Goal: Information Seeking & Learning: Compare options

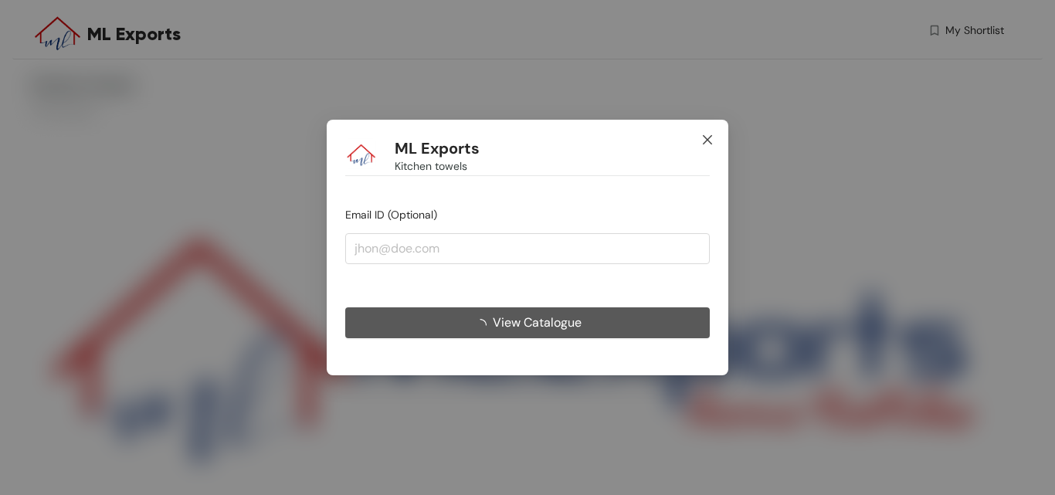
click at [700, 137] on span "Close" at bounding box center [708, 141] width 42 height 42
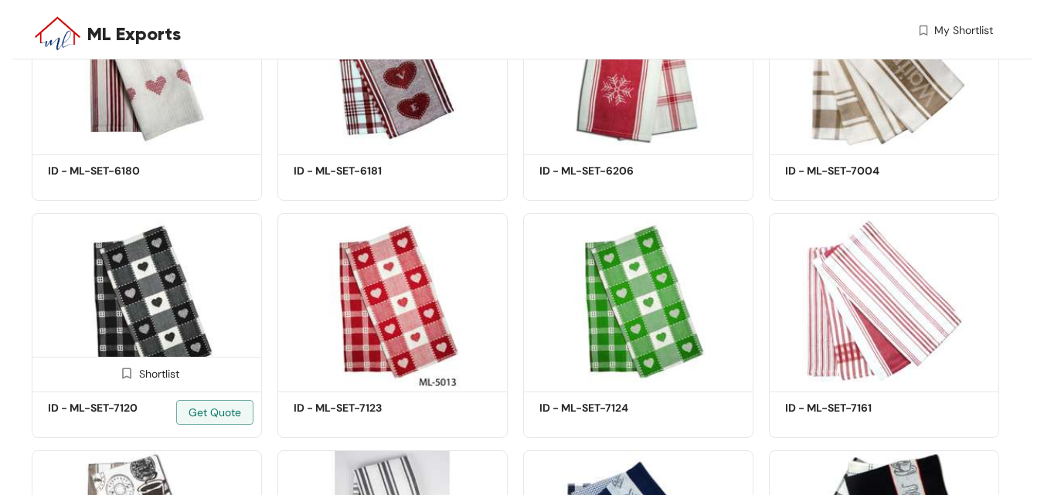
scroll to position [845, 0]
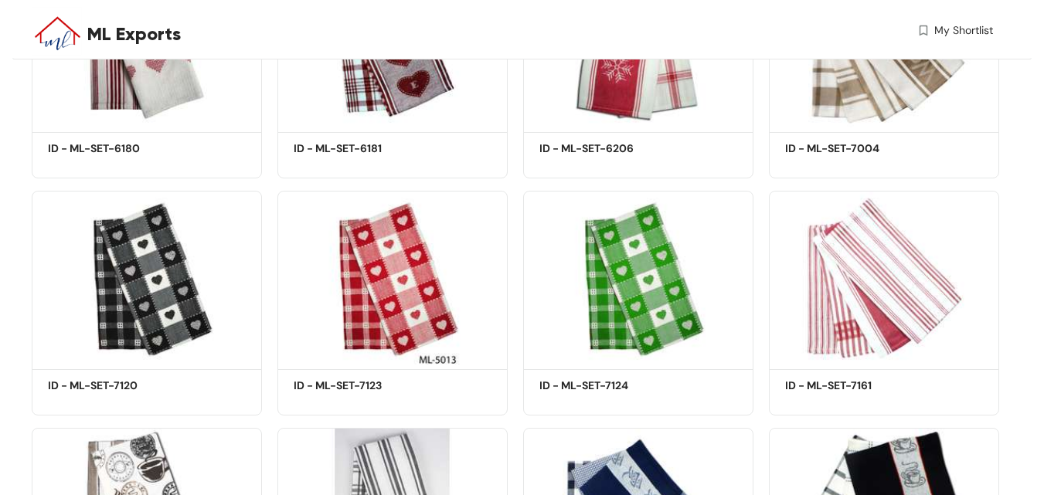
drag, startPoint x: 337, startPoint y: 383, endPoint x: 302, endPoint y: 303, distance: 87.5
click at [302, 303] on img at bounding box center [392, 278] width 230 height 174
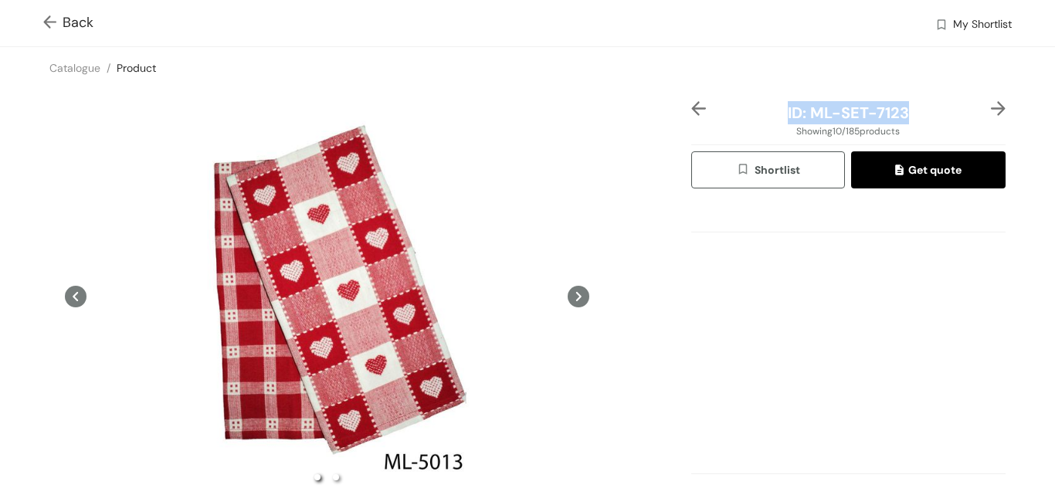
drag, startPoint x: 778, startPoint y: 112, endPoint x: 895, endPoint y: 109, distance: 117.5
click at [895, 109] on span "ID: ML-SET-7123" at bounding box center [848, 113] width 121 height 20
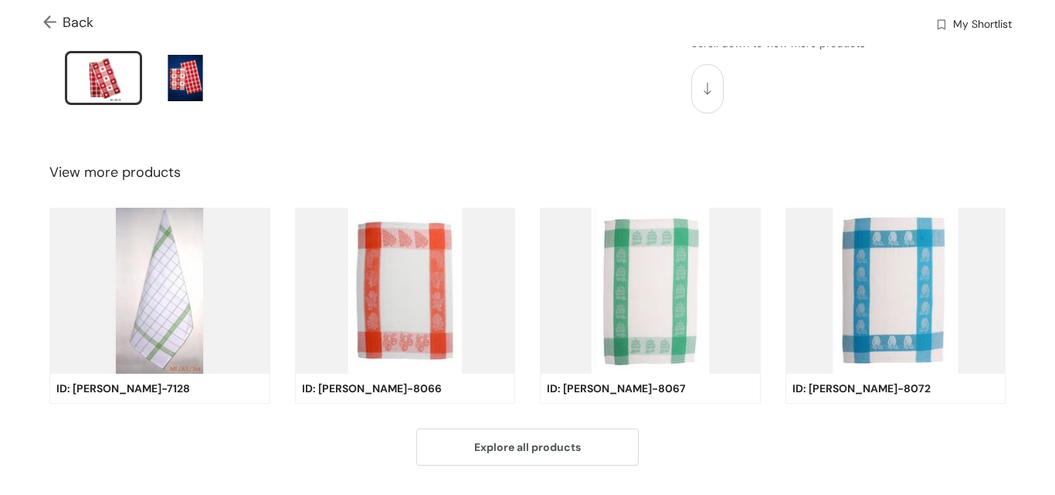
scroll to position [463, 0]
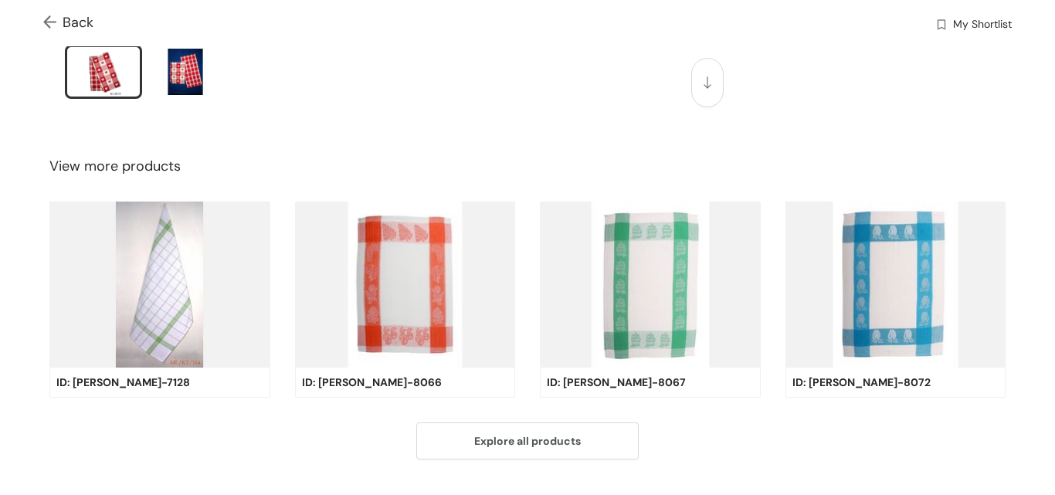
click at [85, 374] on span "ID: ML-KT-7128" at bounding box center [123, 382] width 134 height 17
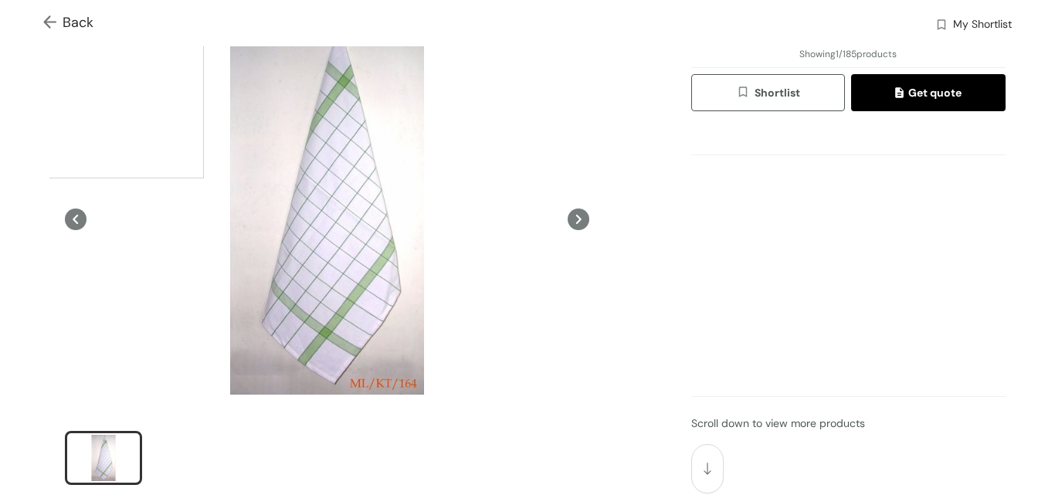
scroll to position [0, 0]
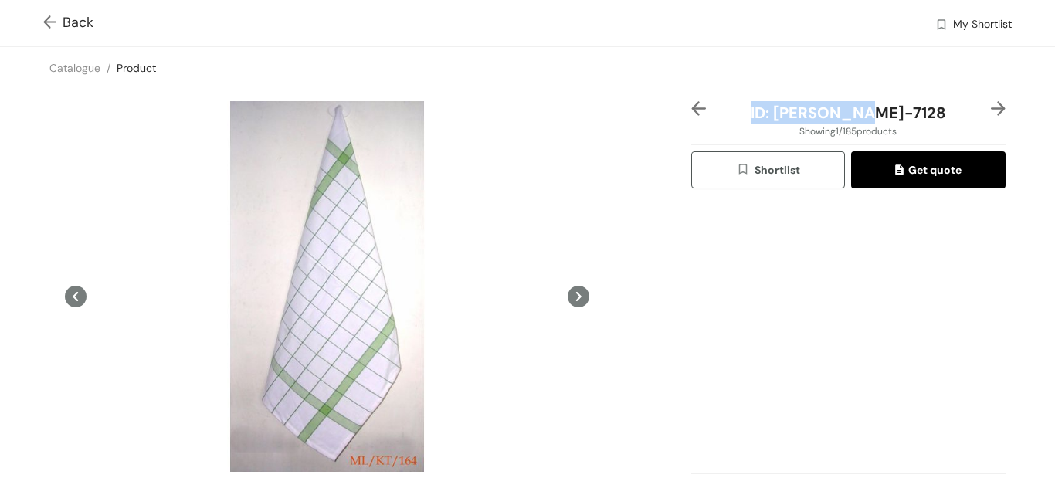
drag, startPoint x: 782, startPoint y: 111, endPoint x: 895, endPoint y: 110, distance: 112.8
click at [895, 110] on div "ID: ML-KT-7128" at bounding box center [849, 112] width 262 height 23
copy span "ID: ML-KT-7128"
click at [0, 277] on div "ID: ML-KT-7128 Showing 1 / 185 products Shortlist Get quote Scroll down to view…" at bounding box center [527, 341] width 1061 height 505
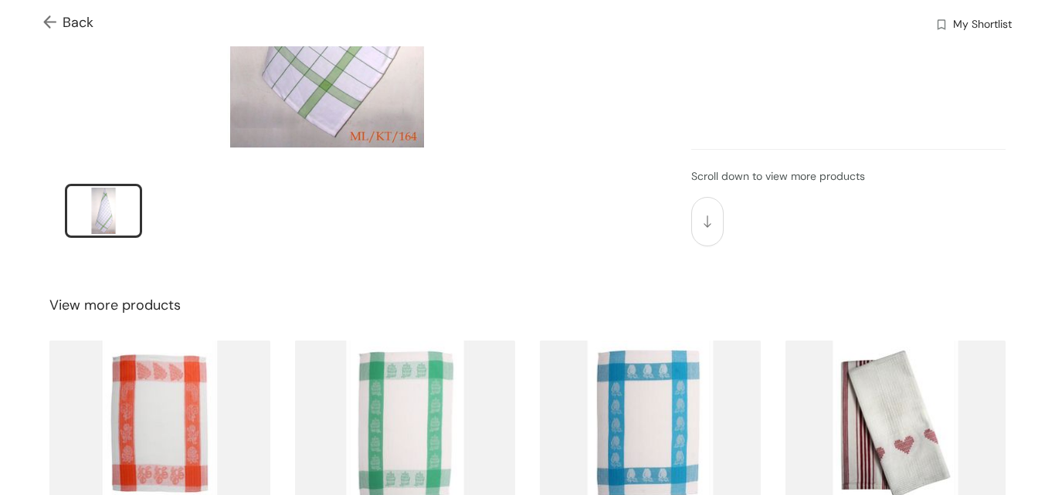
scroll to position [463, 0]
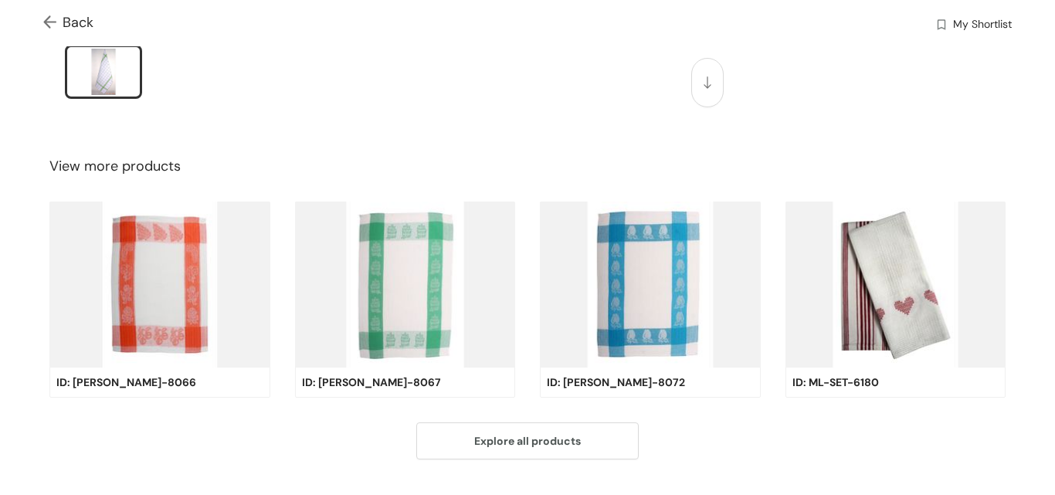
click at [614, 325] on img at bounding box center [650, 285] width 221 height 167
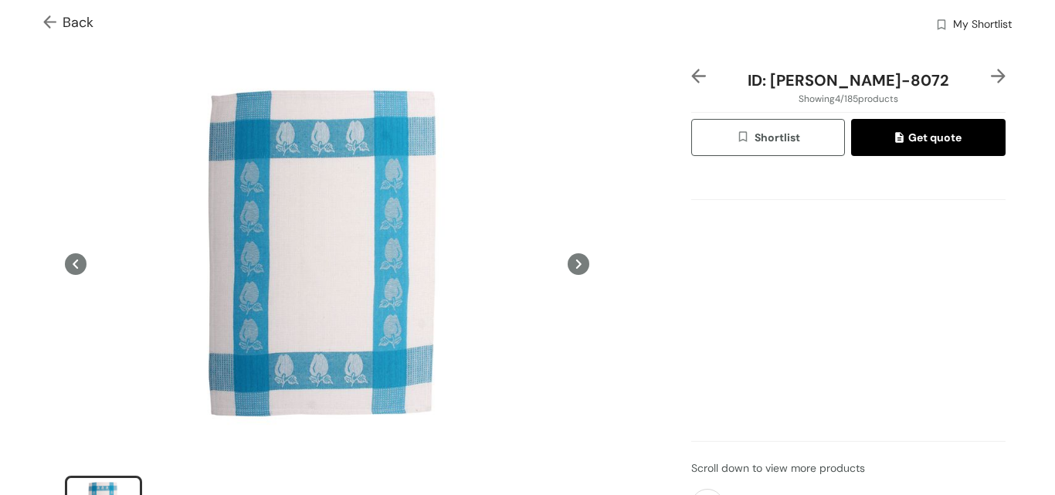
scroll to position [0, 0]
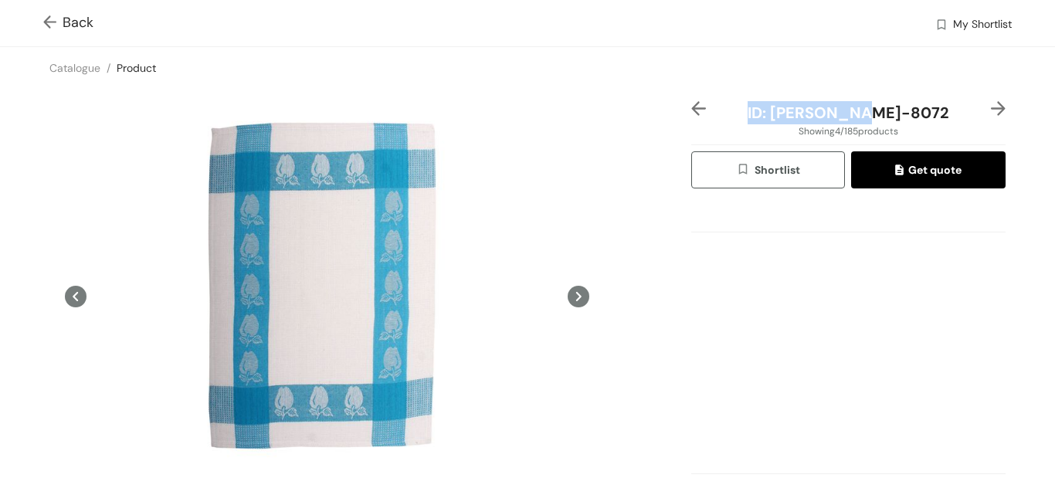
drag, startPoint x: 780, startPoint y: 114, endPoint x: 897, endPoint y: 112, distance: 116.6
click at [897, 112] on span "ID: ML-KT-8072" at bounding box center [849, 113] width 202 height 20
copy span "ID: ML-KT-8072"
click at [0, 355] on div "ID: ML-KT-8072 Showing 4 / 185 products Shortlist Get quote Scroll down to view…" at bounding box center [527, 341] width 1061 height 505
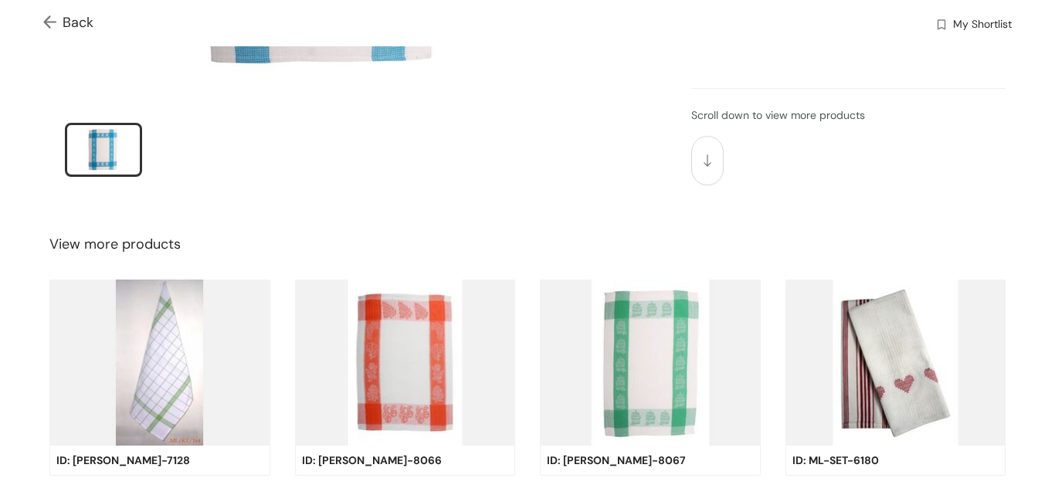
scroll to position [496, 0]
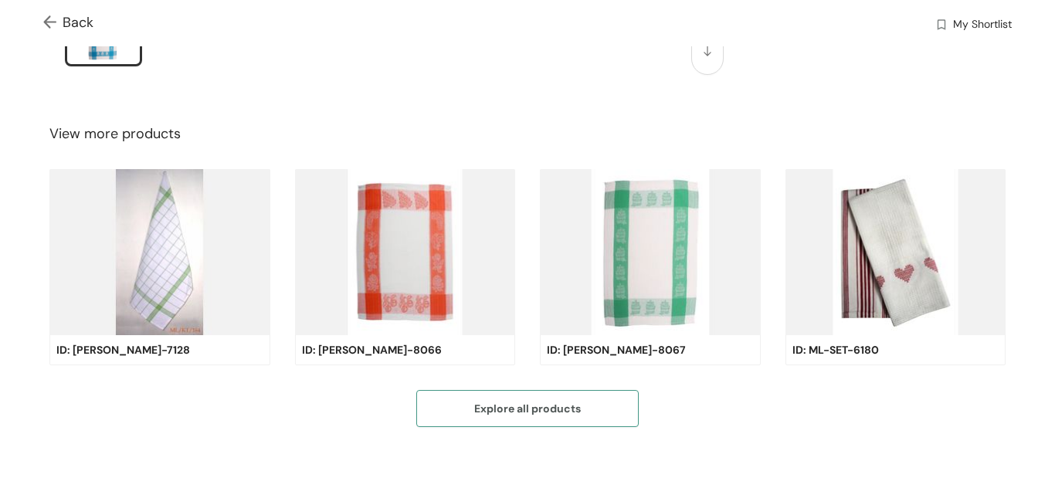
click at [510, 411] on button "Explore all products" at bounding box center [527, 408] width 222 height 37
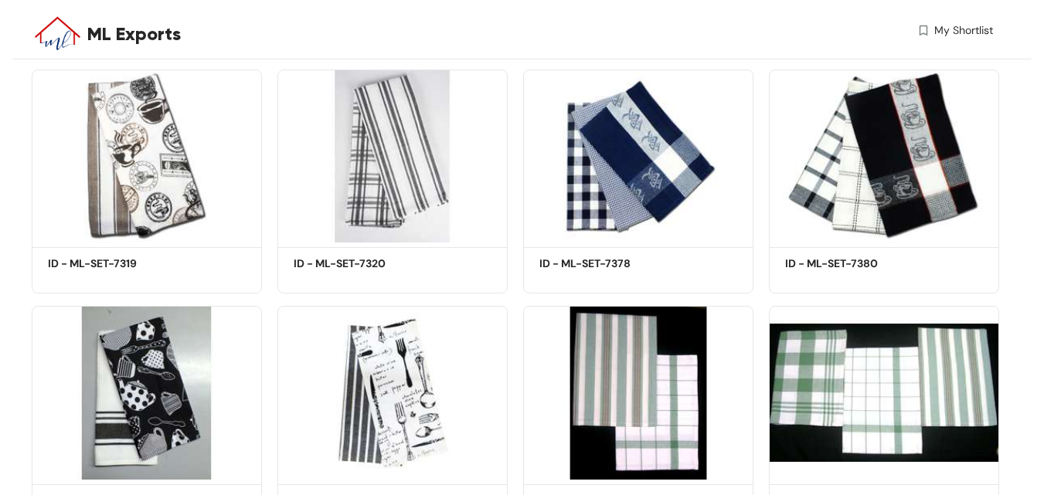
scroll to position [1231, 0]
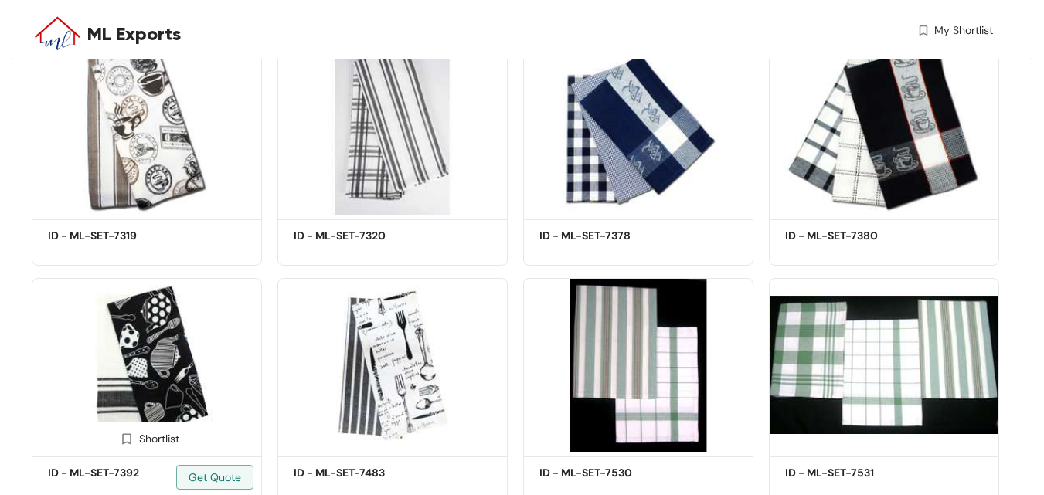
click at [148, 358] on img at bounding box center [147, 365] width 230 height 174
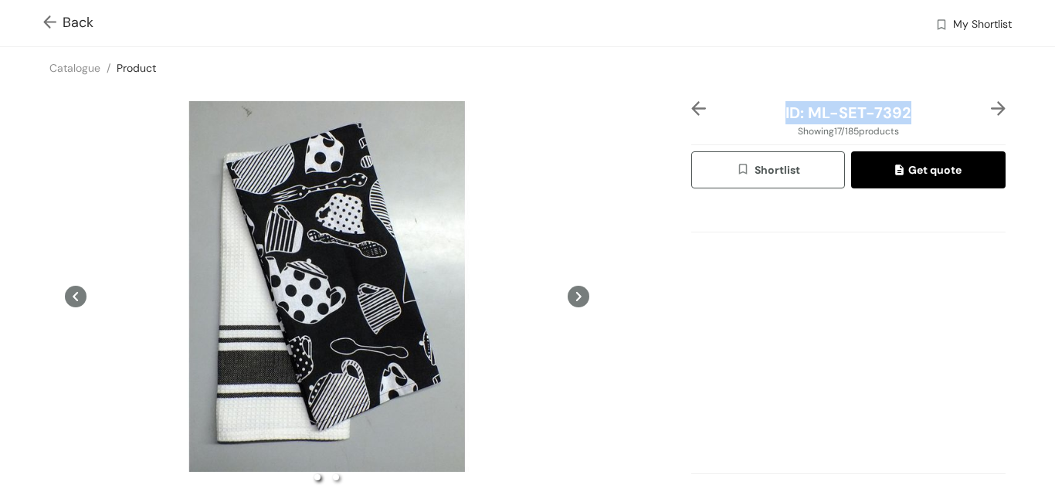
drag, startPoint x: 777, startPoint y: 108, endPoint x: 925, endPoint y: 107, distance: 148.3
click at [925, 107] on div "ID: ML-SET-7392" at bounding box center [849, 112] width 262 height 23
copy span "ID: ML-SET-7392"
click at [0, 232] on div "ID: ML-SET-7392 Showing 17 / 185 products Shortlist Get quote Scroll down to vi…" at bounding box center [527, 341] width 1061 height 505
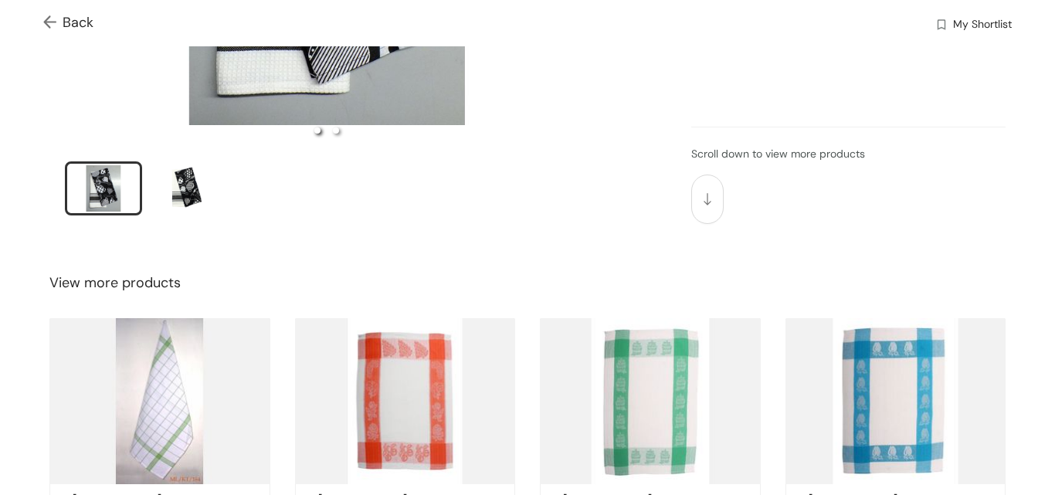
scroll to position [496, 0]
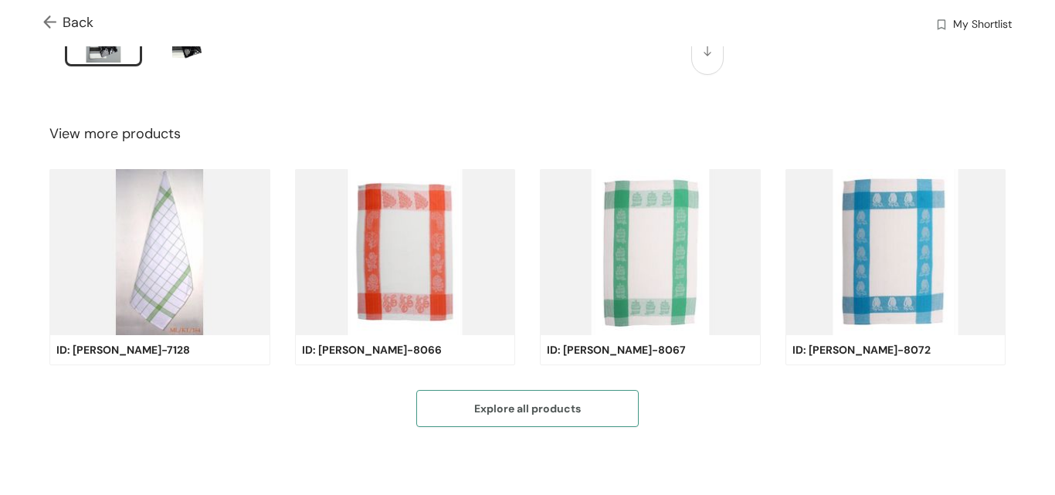
click at [510, 406] on span "Explore all products" at bounding box center [527, 408] width 107 height 17
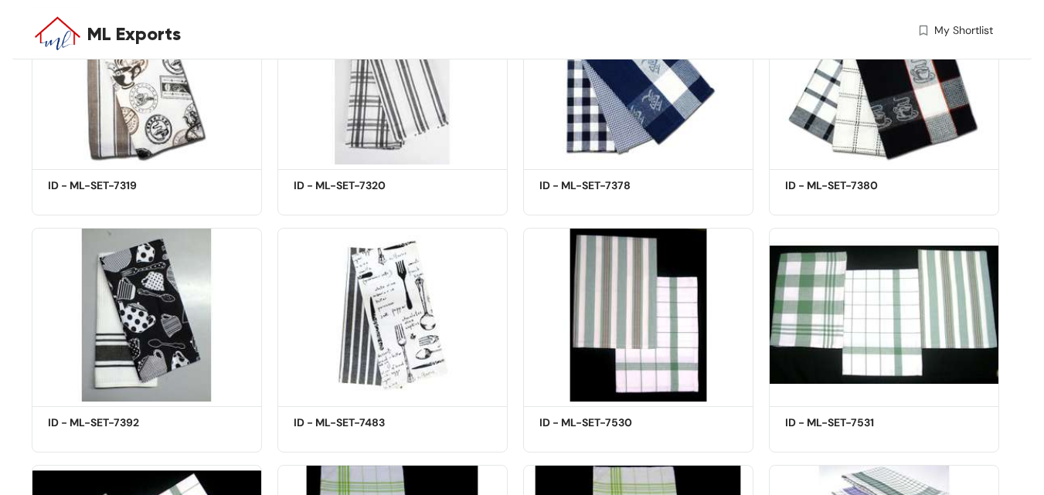
scroll to position [1309, 0]
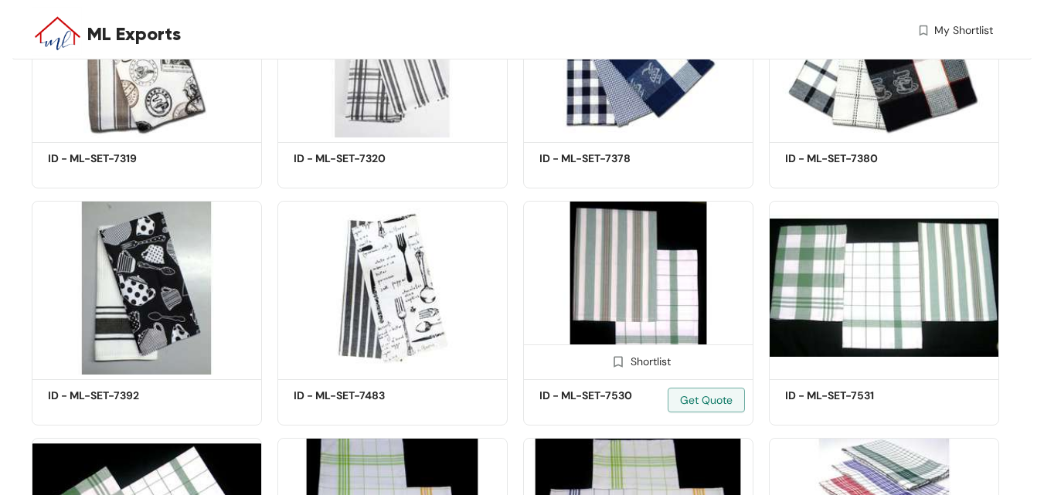
click at [561, 319] on img at bounding box center [638, 288] width 230 height 174
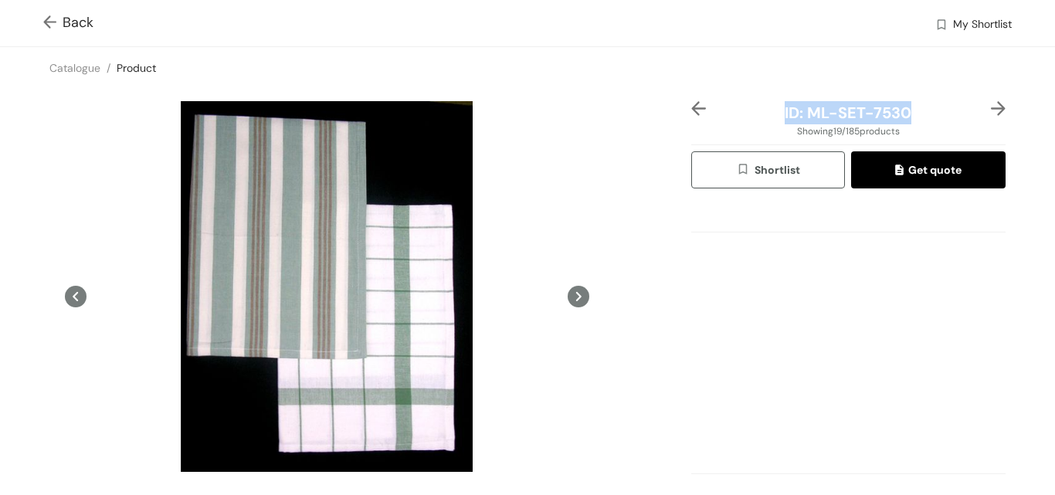
drag, startPoint x: 778, startPoint y: 107, endPoint x: 915, endPoint y: 108, distance: 136.7
click at [915, 108] on div "ID: ML-SET-7530" at bounding box center [849, 112] width 262 height 23
copy span "ID: ML-SET-7530"
click at [12, 318] on div "ID: ML-SET-7530 Showing 19 / 185 products Shortlist Get quote Scroll down to vi…" at bounding box center [527, 341] width 1061 height 505
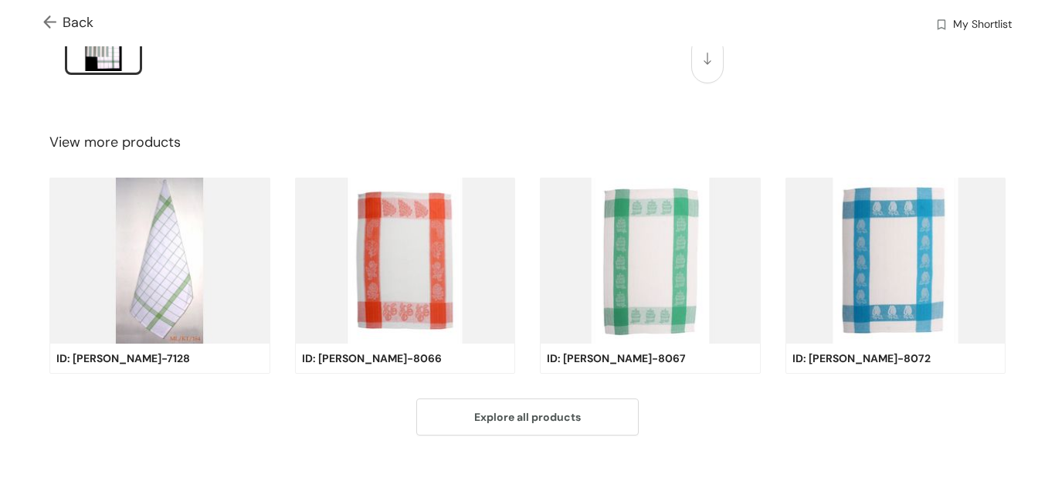
scroll to position [496, 0]
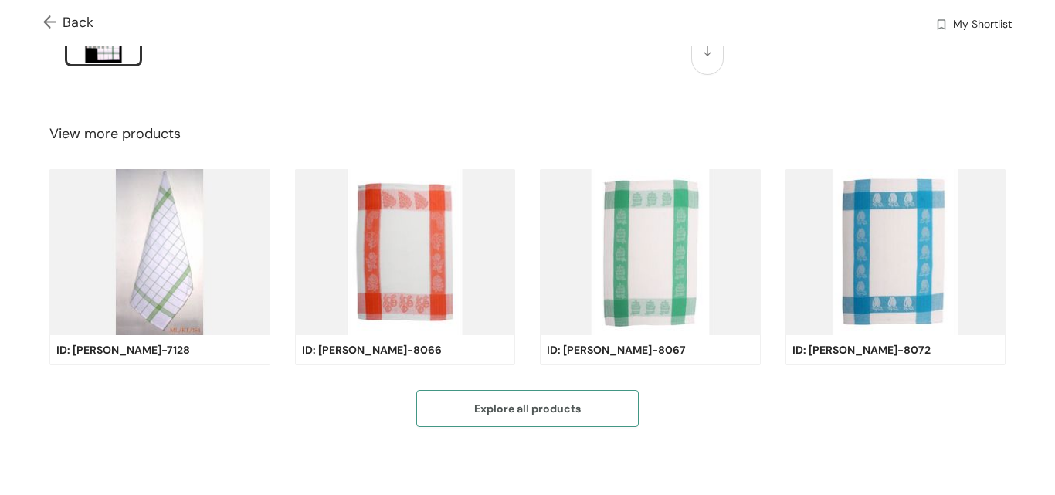
click at [495, 412] on button "Explore all products" at bounding box center [527, 408] width 222 height 37
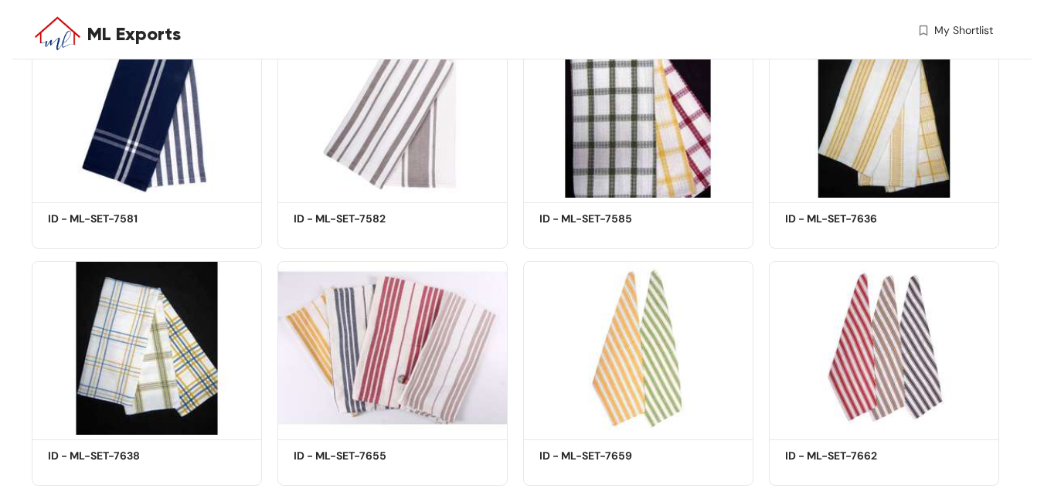
scroll to position [2004, 0]
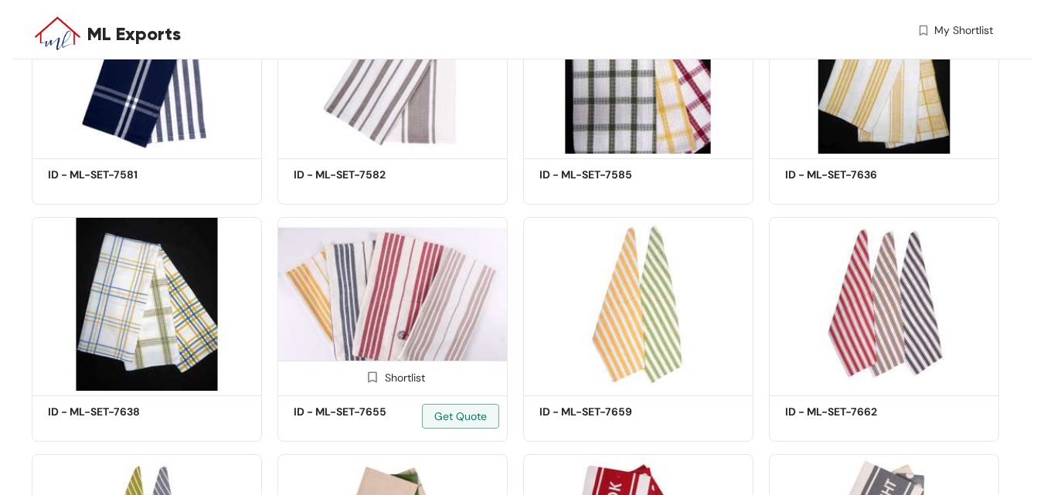
click at [384, 313] on img at bounding box center [392, 304] width 230 height 174
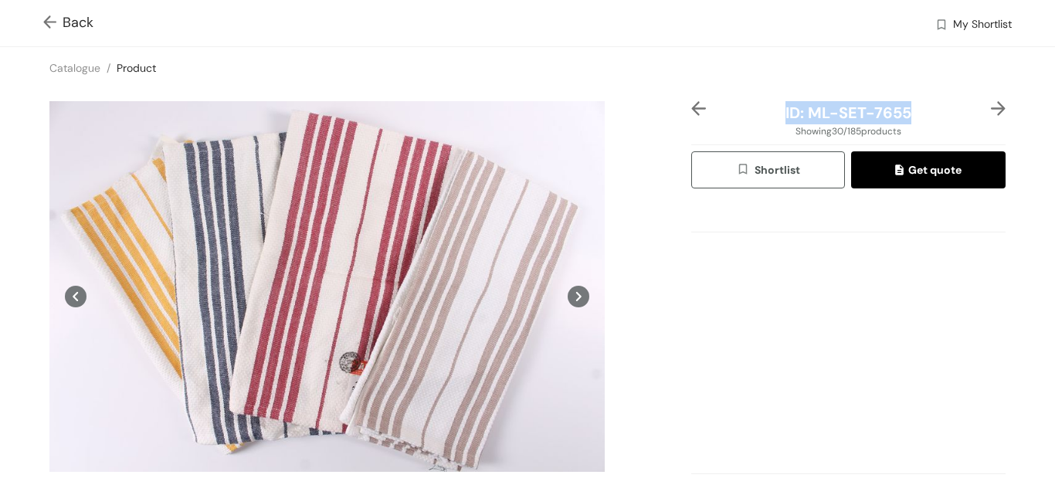
drag, startPoint x: 777, startPoint y: 113, endPoint x: 906, endPoint y: 109, distance: 129.1
click at [906, 109] on div "ID: ML-SET-7655" at bounding box center [849, 112] width 262 height 23
copy span "ID: ML-SET-7655"
click at [0, 349] on div "ID: ML-SET-7655 Showing 30 / 185 products Shortlist Get quote Scroll down to vi…" at bounding box center [527, 341] width 1061 height 505
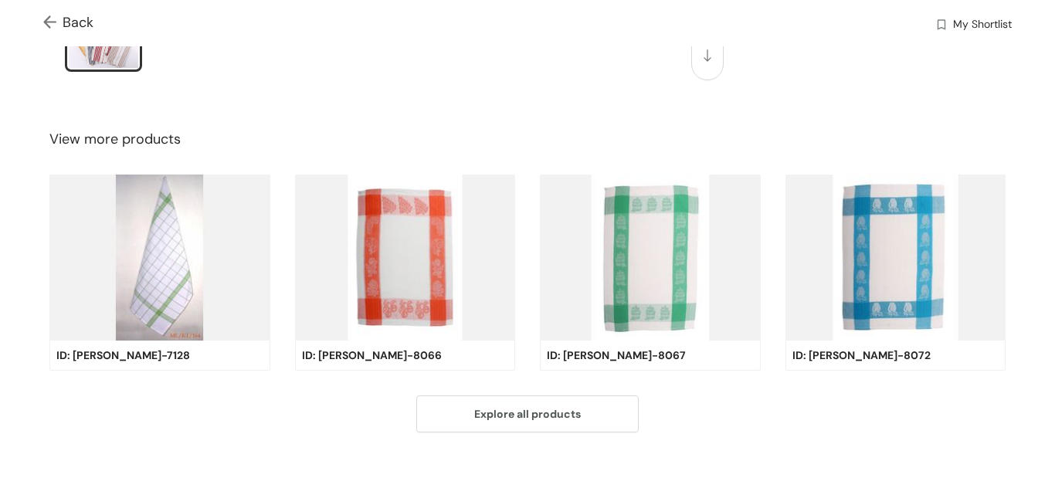
scroll to position [496, 0]
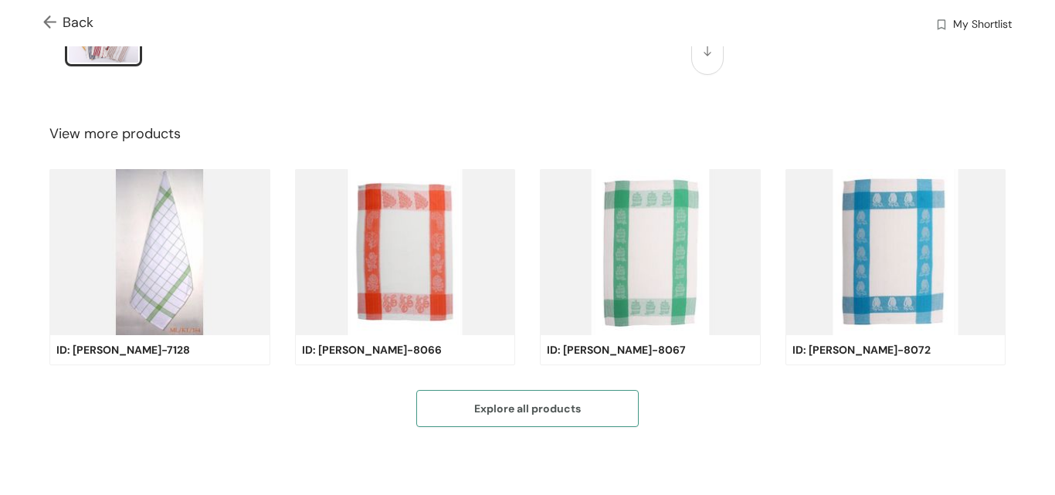
click at [537, 400] on span "Explore all products" at bounding box center [527, 408] width 107 height 17
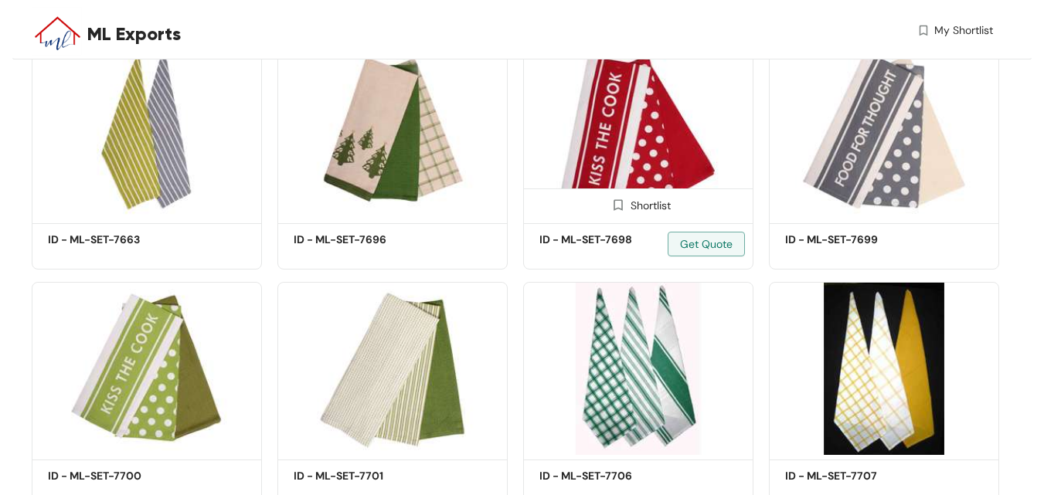
scroll to position [2390, 0]
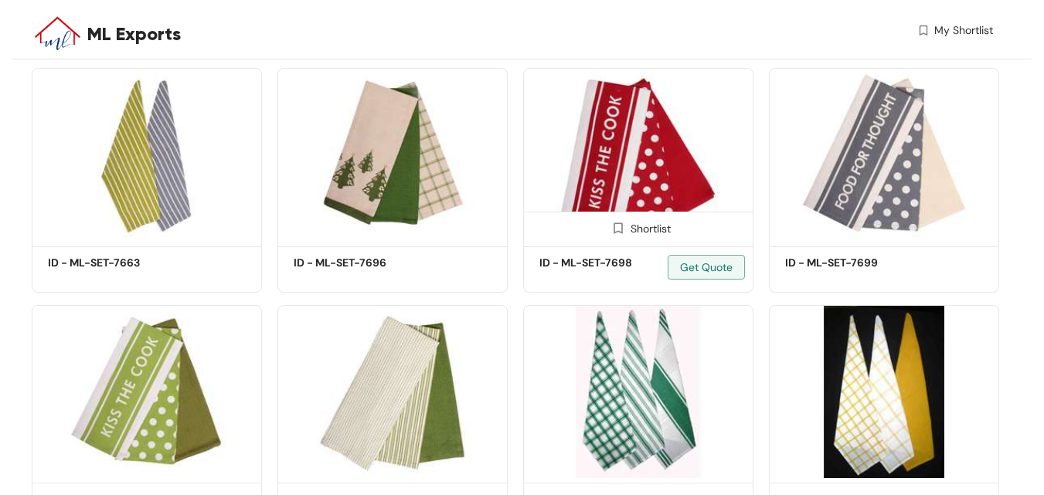
click at [603, 155] on img at bounding box center [638, 155] width 230 height 174
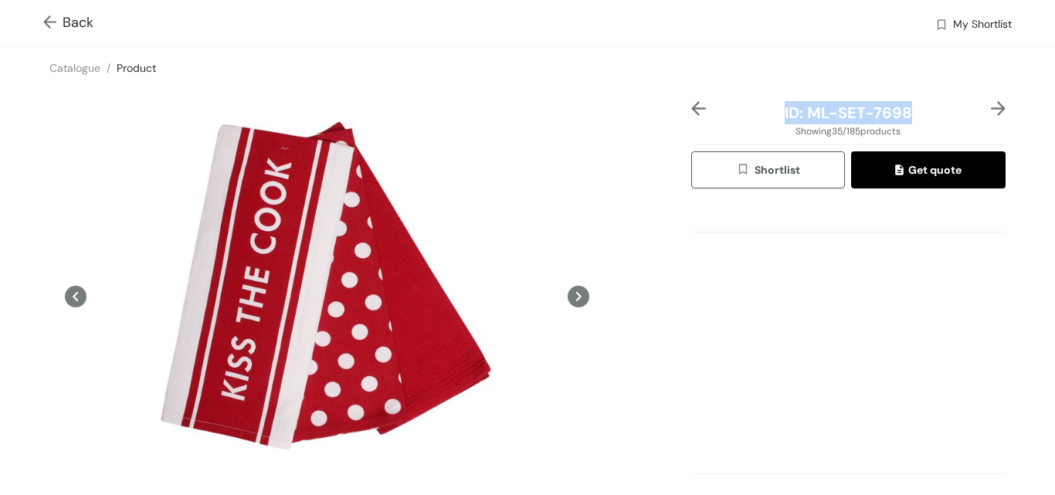
drag, startPoint x: 778, startPoint y: 114, endPoint x: 903, endPoint y: 108, distance: 125.3
click at [903, 108] on div "ID: ML-SET-7698" at bounding box center [849, 112] width 262 height 23
copy span "ID: ML-SET-7698"
click at [0, 356] on div "ID: ML-SET-7698 Showing 35 / 185 products Shortlist Get quote Scroll down to vi…" at bounding box center [527, 341] width 1061 height 505
click at [0, 226] on div "ID: ML-SET-7698 Showing 35 / 185 products Shortlist Get quote Scroll down to vi…" at bounding box center [527, 341] width 1061 height 505
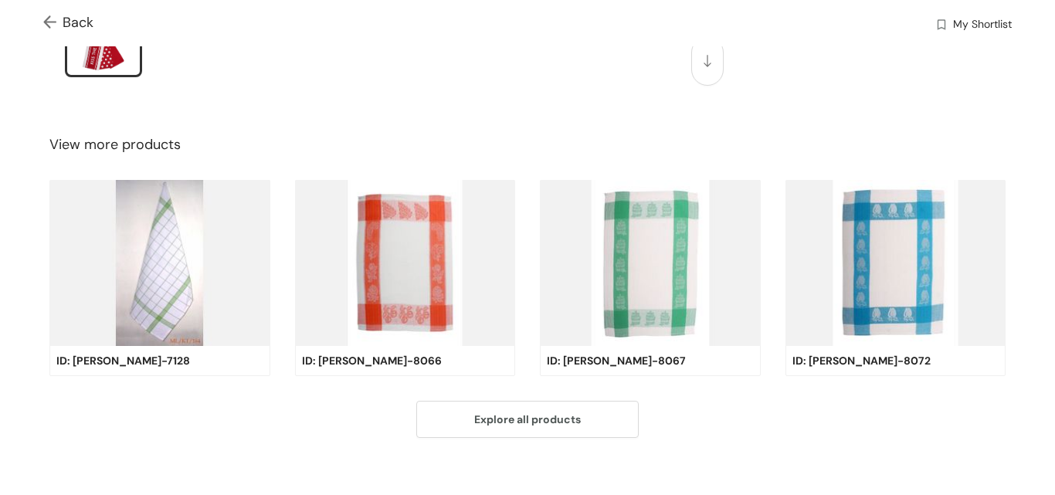
scroll to position [496, 0]
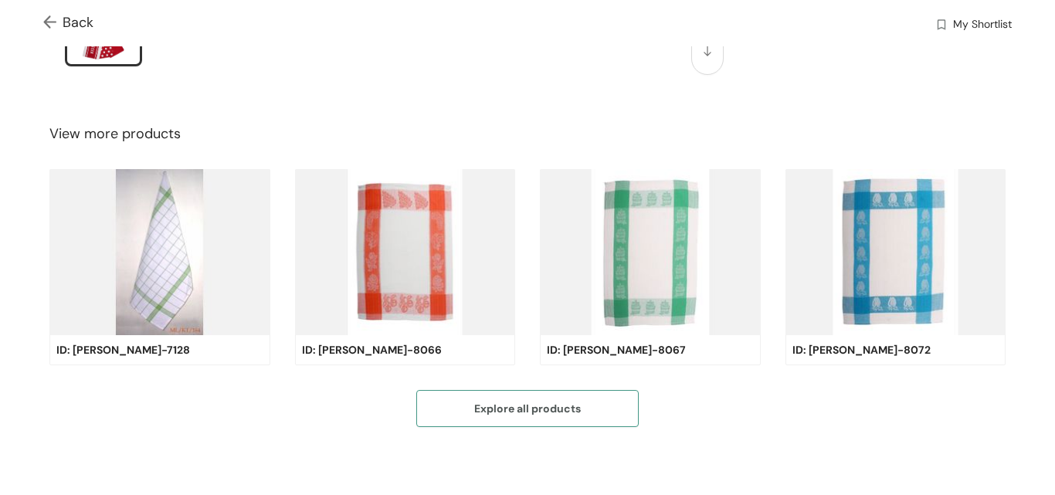
click at [454, 395] on button "Explore all products" at bounding box center [527, 408] width 222 height 37
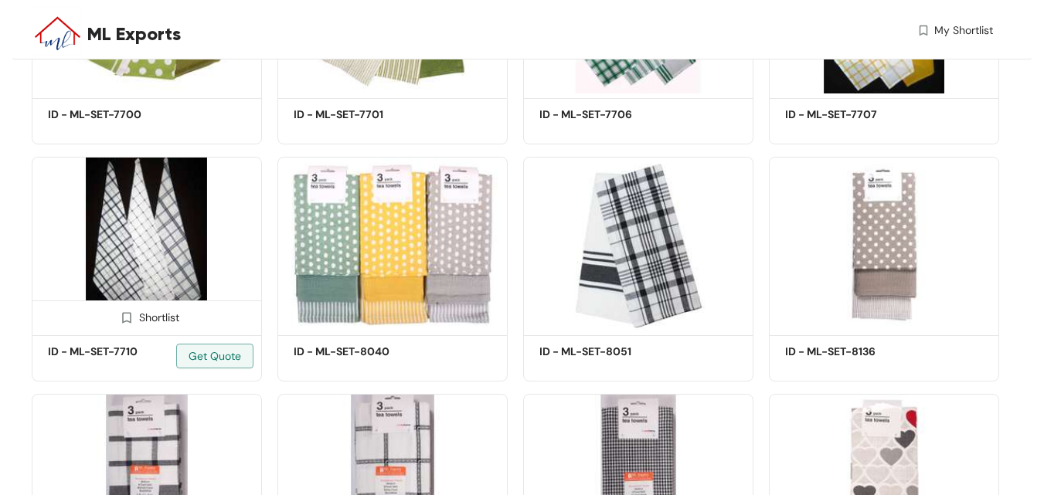
scroll to position [2776, 0]
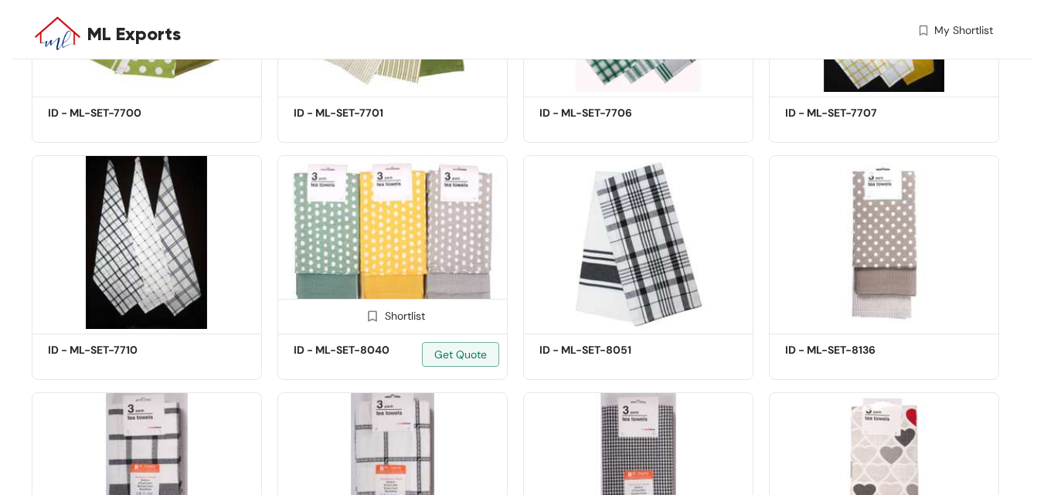
click at [347, 252] on img at bounding box center [392, 242] width 230 height 174
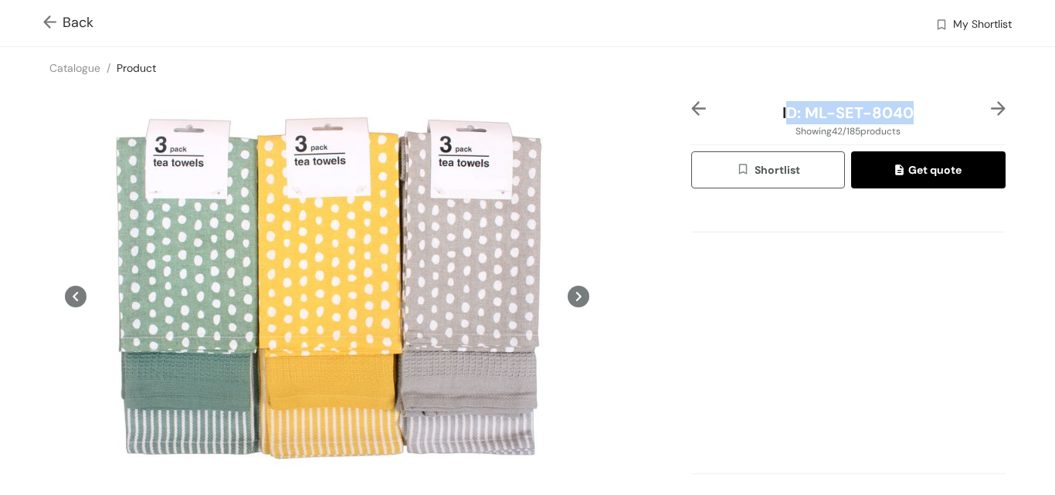
drag, startPoint x: 777, startPoint y: 115, endPoint x: 752, endPoint y: 185, distance: 73.8
click at [924, 114] on div "ID: ML-SET-8040" at bounding box center [849, 112] width 262 height 23
click at [692, 237] on div at bounding box center [848, 226] width 314 height 50
drag, startPoint x: 772, startPoint y: 110, endPoint x: 902, endPoint y: 108, distance: 129.8
click at [902, 108] on div "ID: ML-SET-8040" at bounding box center [849, 112] width 262 height 23
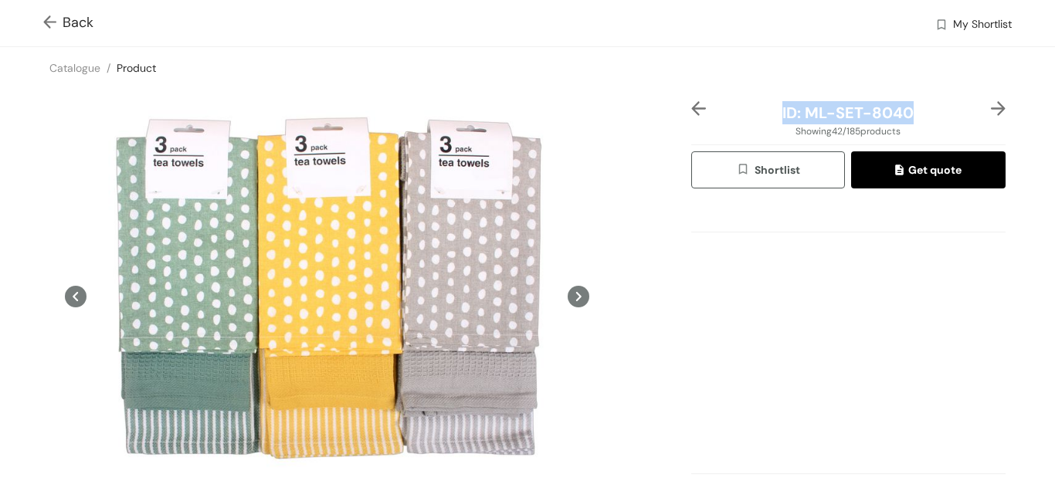
copy span "ID: ML-SET-8040"
click at [0, 343] on div "ID: ML-SET-8040 Showing 42 / 185 products Shortlist Get quote Scroll down to vi…" at bounding box center [527, 341] width 1061 height 505
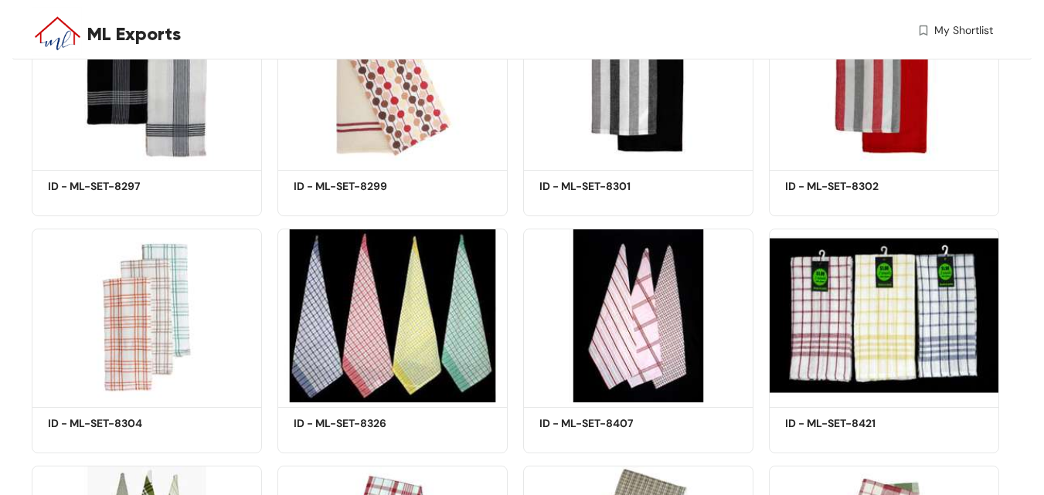
scroll to position [4133, 0]
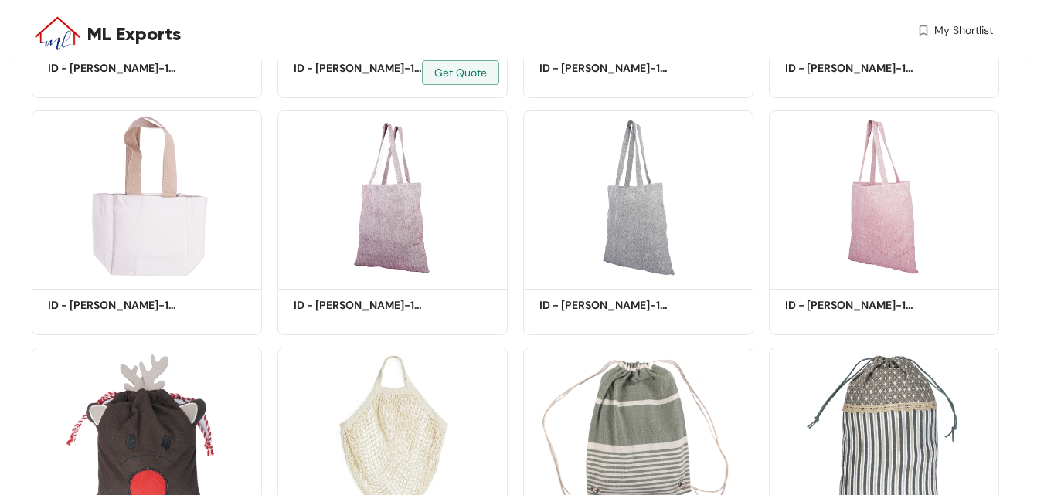
scroll to position [695, 0]
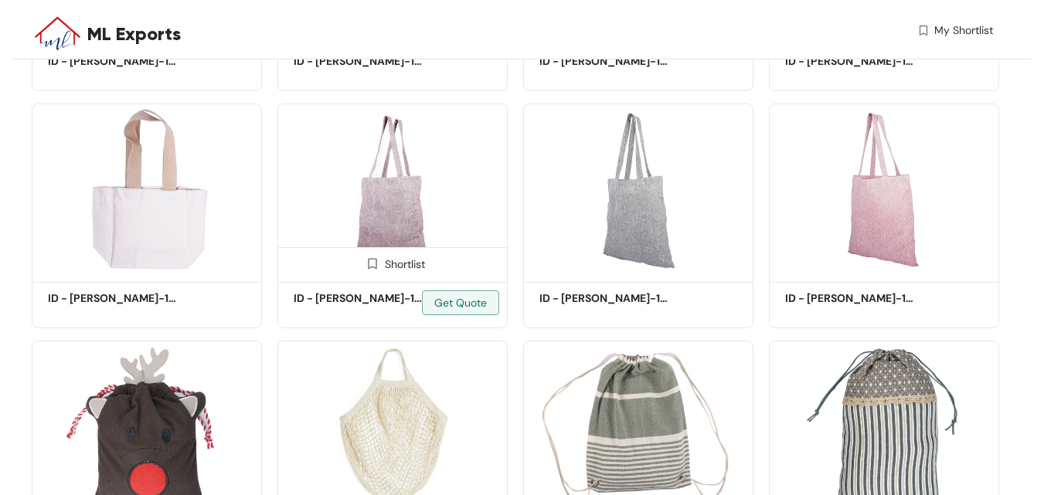
click at [368, 214] on img at bounding box center [392, 191] width 230 height 174
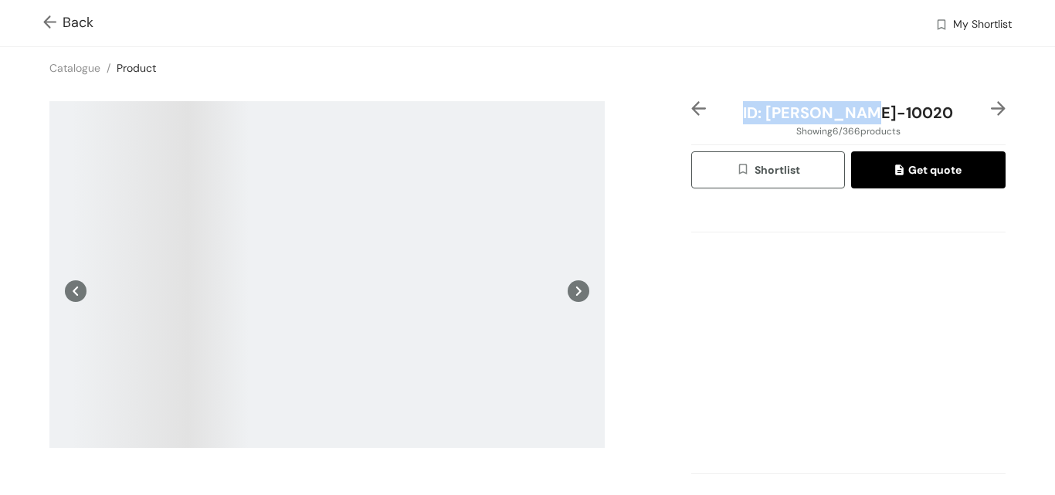
drag, startPoint x: 775, startPoint y: 114, endPoint x: 922, endPoint y: 110, distance: 146.8
click at [922, 110] on div "ID: [PERSON_NAME]-10020" at bounding box center [849, 112] width 262 height 23
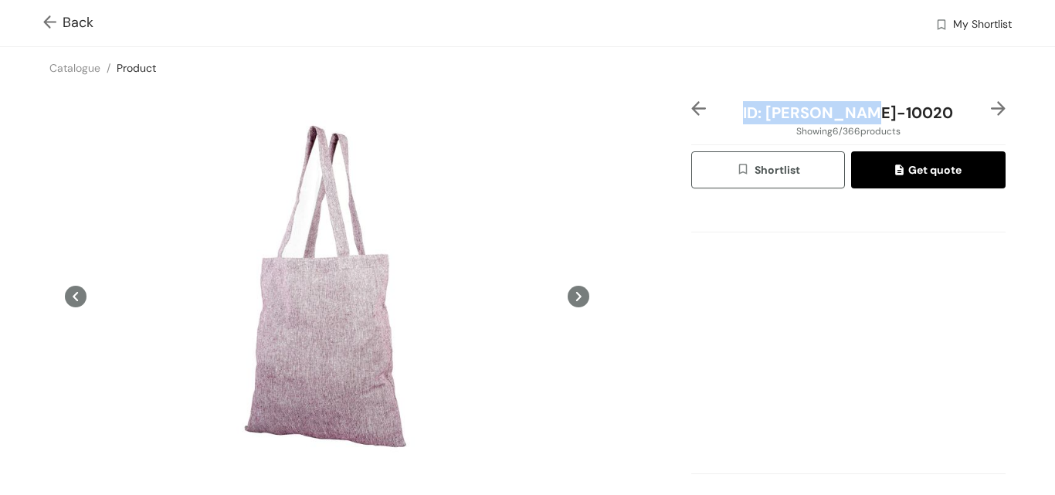
copy span "ID: [PERSON_NAME]-10020"
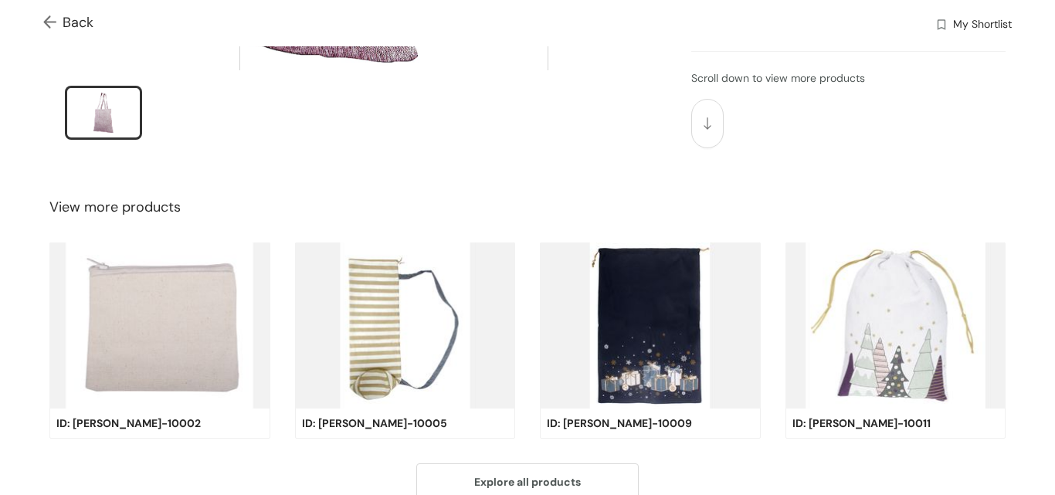
scroll to position [496, 0]
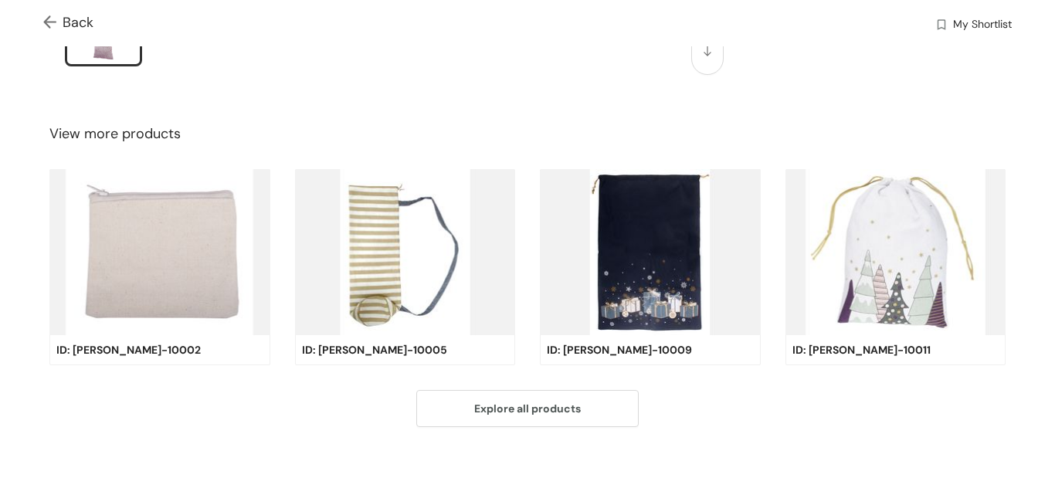
click at [893, 242] on img at bounding box center [896, 252] width 221 height 167
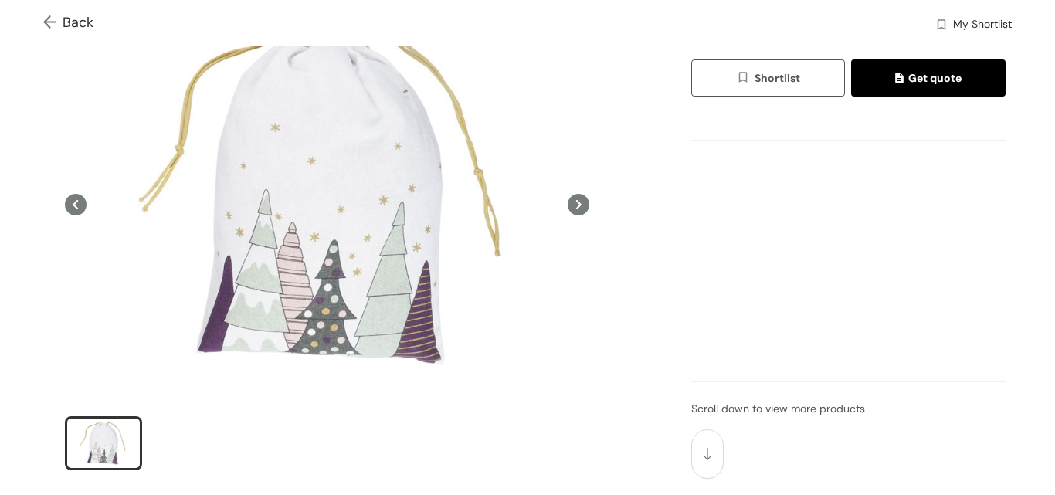
scroll to position [0, 0]
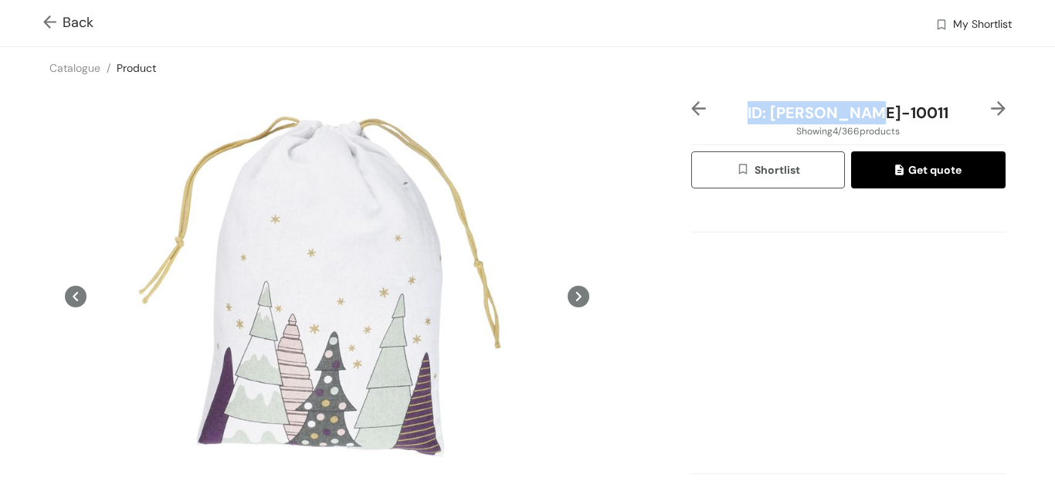
drag, startPoint x: 778, startPoint y: 111, endPoint x: 903, endPoint y: 112, distance: 125.1
click at [903, 112] on div "ID: ML-BG-10011" at bounding box center [849, 112] width 262 height 23
copy span "ID: ML-BG-10011"
click at [0, 327] on div "ID: ML-BG-10011 Showing 4 / 366 products Shortlist Get quote Scroll down to vie…" at bounding box center [527, 341] width 1061 height 505
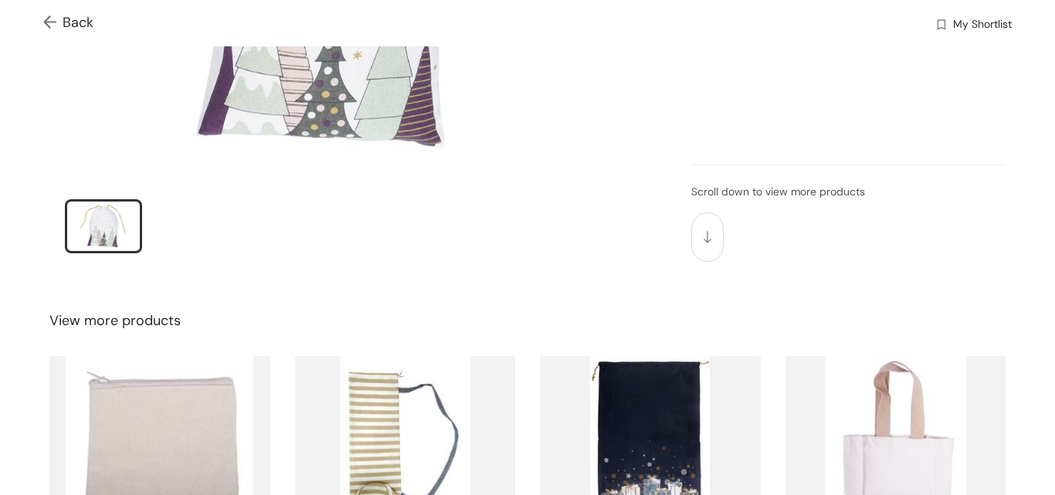
scroll to position [496, 0]
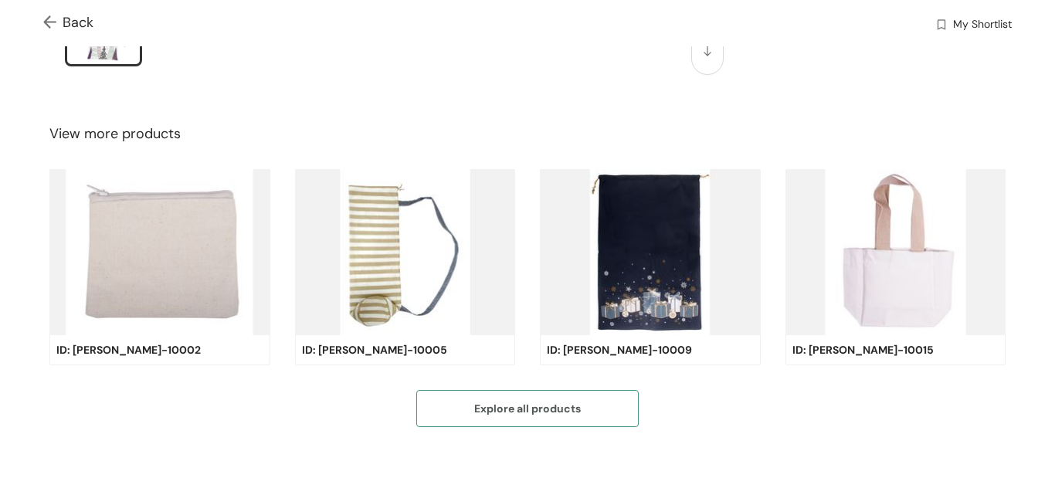
click at [545, 409] on span "Explore all products" at bounding box center [527, 408] width 107 height 17
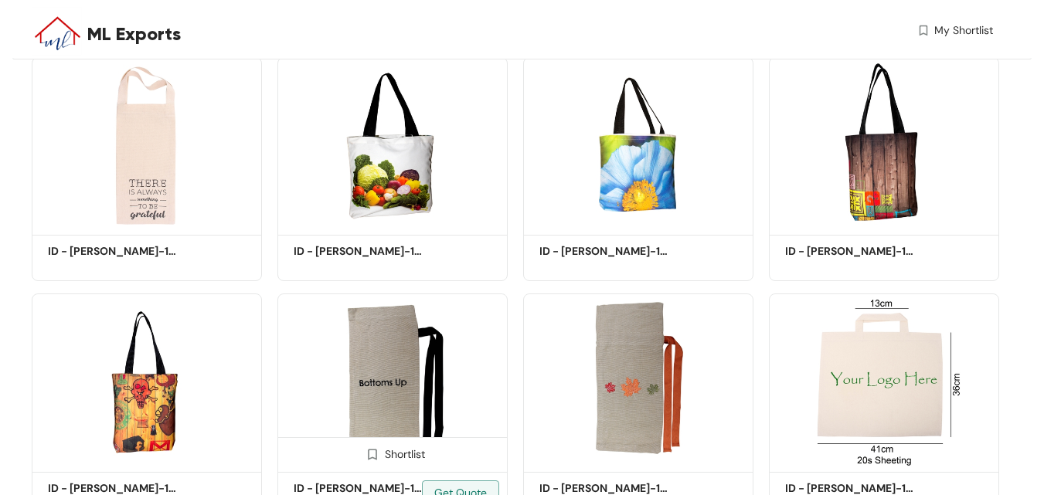
scroll to position [1236, 0]
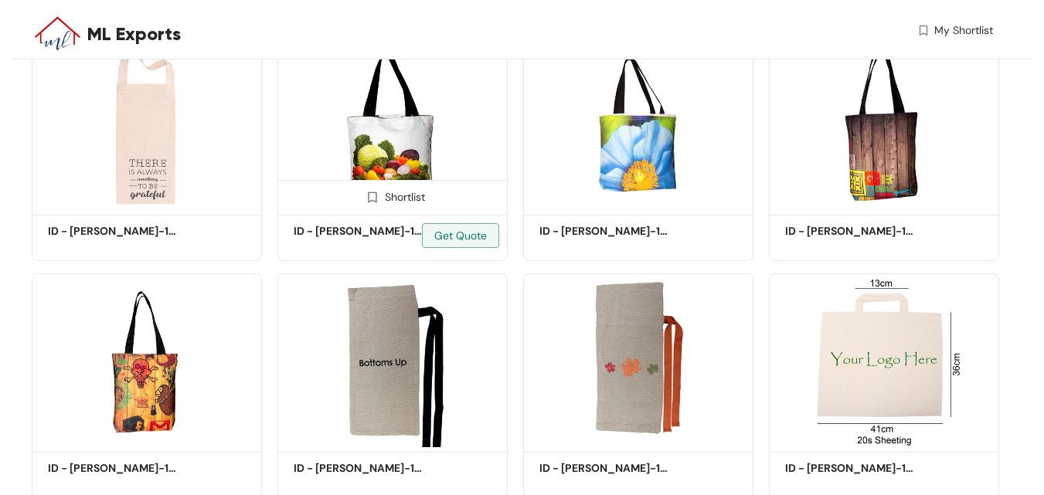
click at [376, 165] on img at bounding box center [392, 124] width 230 height 174
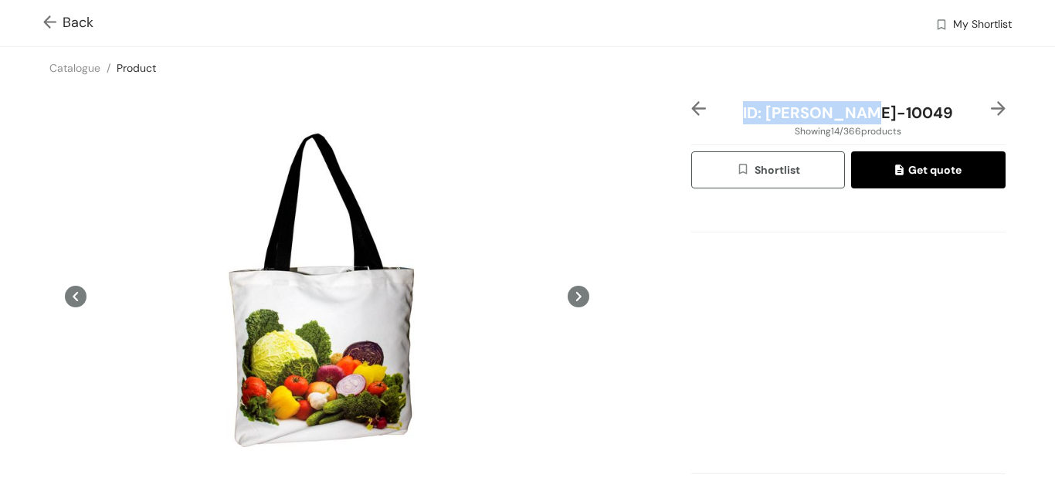
drag, startPoint x: 775, startPoint y: 111, endPoint x: 908, endPoint y: 113, distance: 132.9
click at [908, 113] on div "ID: ML-BG-10049" at bounding box center [849, 112] width 262 height 23
copy span "ID: ML-BG-10049"
click at [70, 384] on button at bounding box center [76, 296] width 22 height 391
click at [570, 303] on icon at bounding box center [579, 297] width 22 height 22
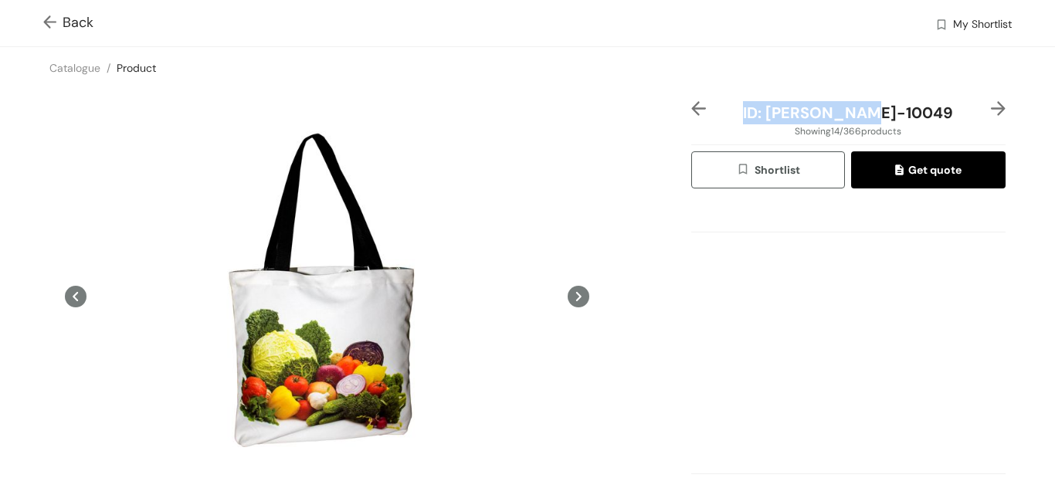
click at [570, 296] on icon at bounding box center [579, 297] width 22 height 22
click at [991, 104] on img at bounding box center [998, 108] width 15 height 15
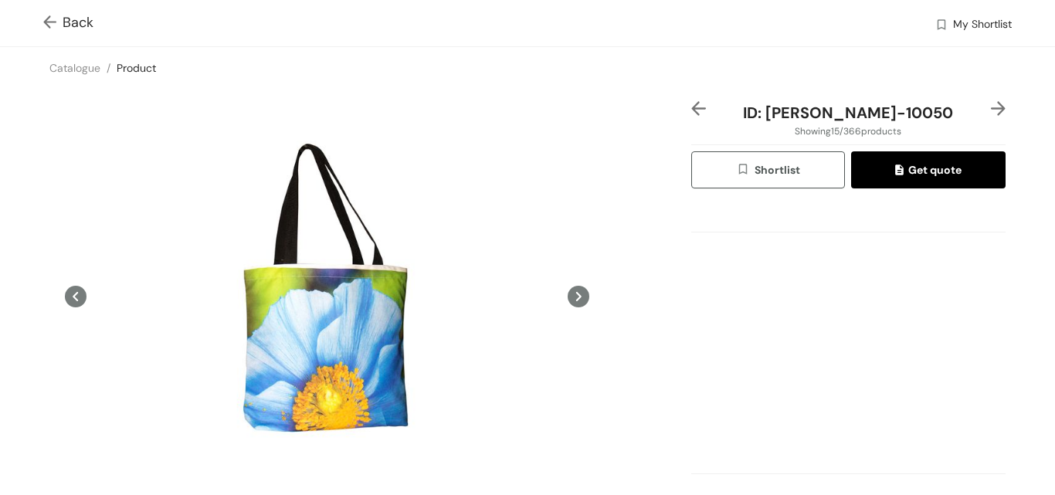
click at [991, 104] on img at bounding box center [998, 108] width 15 height 15
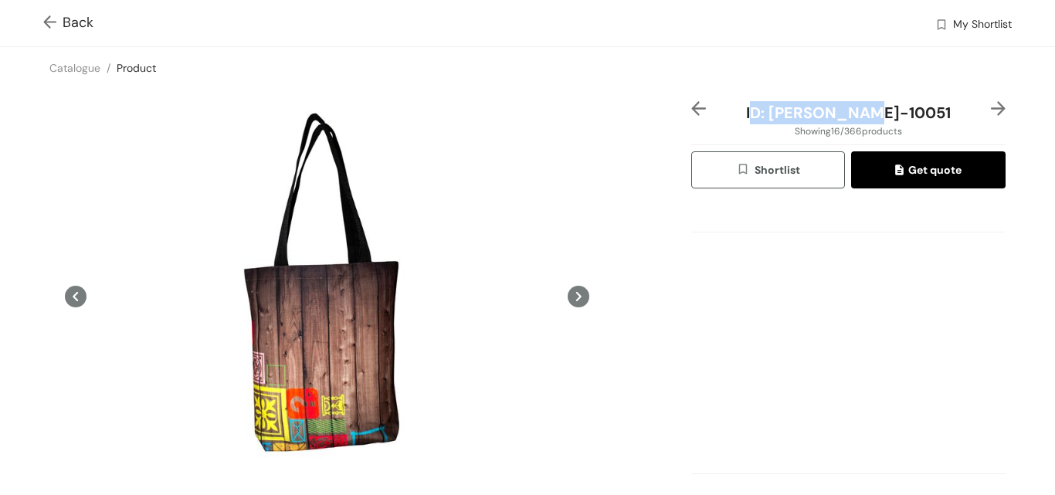
drag, startPoint x: 778, startPoint y: 110, endPoint x: 908, endPoint y: 108, distance: 130.6
click at [908, 108] on div "ID: ML-BG-10051" at bounding box center [849, 112] width 262 height 23
click at [715, 73] on div "Catalogue / Product /" at bounding box center [527, 68] width 1055 height 42
drag, startPoint x: 776, startPoint y: 112, endPoint x: 919, endPoint y: 107, distance: 143.7
click at [919, 107] on div "ID: ML-BG-10051" at bounding box center [849, 112] width 262 height 23
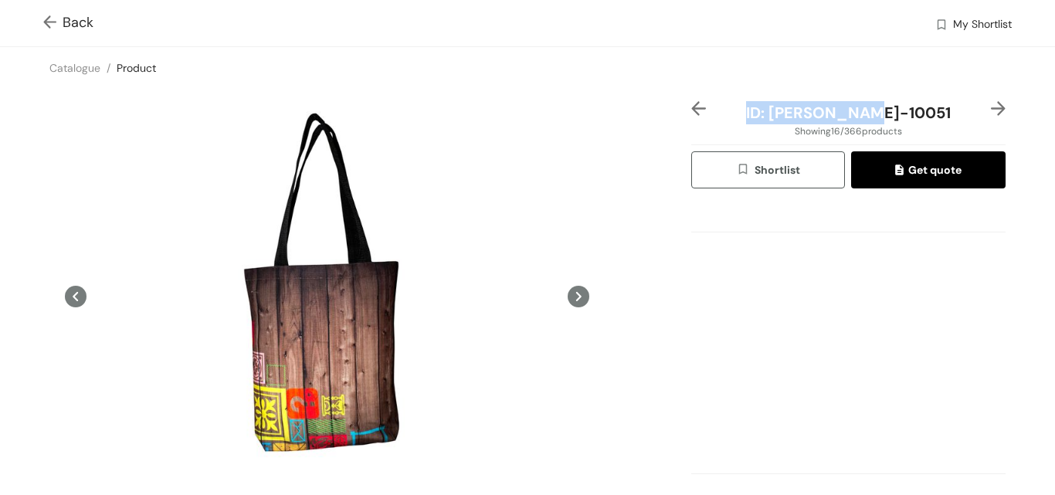
copy span "ID: ML-BG-10051"
click at [0, 212] on div "ID: ML-BG-10051 Showing 16 / 366 products Shortlist Get quote Scroll down to vi…" at bounding box center [527, 341] width 1061 height 505
click at [991, 105] on img at bounding box center [998, 108] width 15 height 15
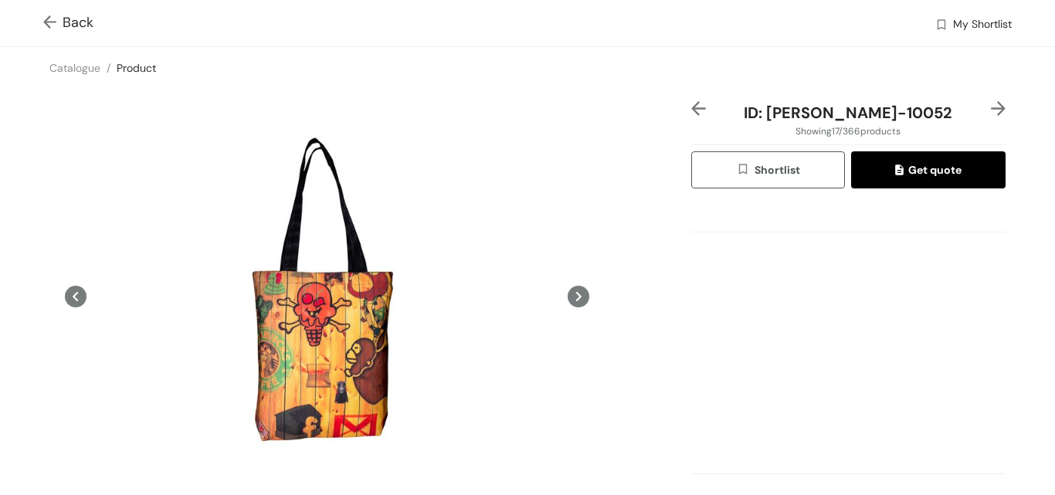
click at [991, 105] on img at bounding box center [998, 108] width 15 height 15
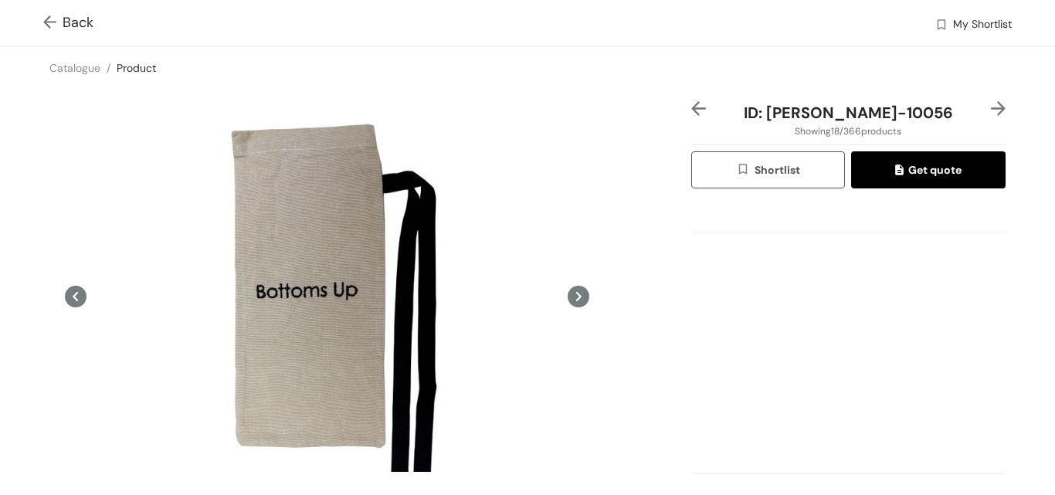
click at [991, 109] on img at bounding box center [998, 108] width 15 height 15
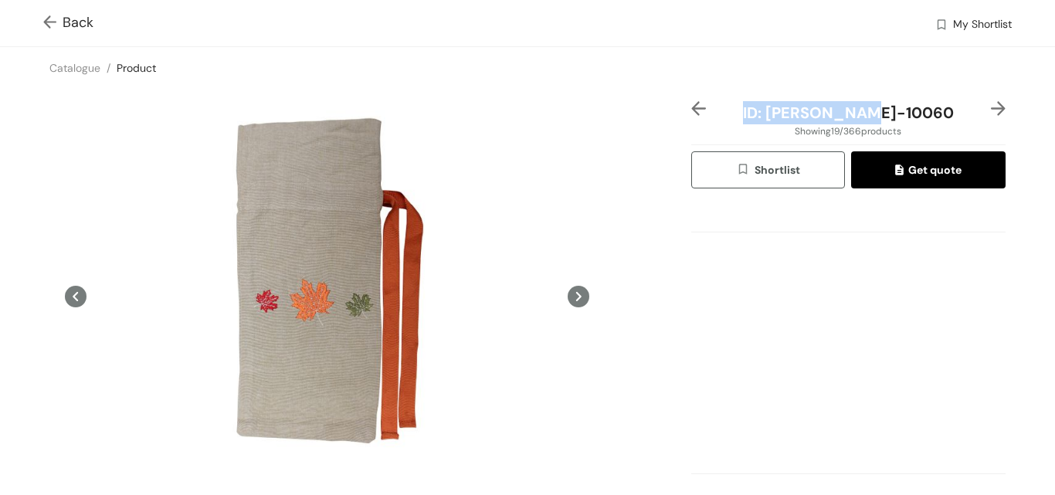
drag, startPoint x: 774, startPoint y: 108, endPoint x: 921, endPoint y: 100, distance: 147.0
click at [921, 100] on div "ID: ML-BG-10060 Showing 19 / 366 products Shortlist Get quote Scroll down to vi…" at bounding box center [527, 341] width 1061 height 505
copy span "ID: ML-BG-10060"
click at [5, 253] on div "ID: ML-BG-10060 Showing 19 / 366 products Shortlist Get quote Scroll down to vi…" at bounding box center [527, 341] width 1061 height 505
click at [991, 104] on img at bounding box center [998, 108] width 15 height 15
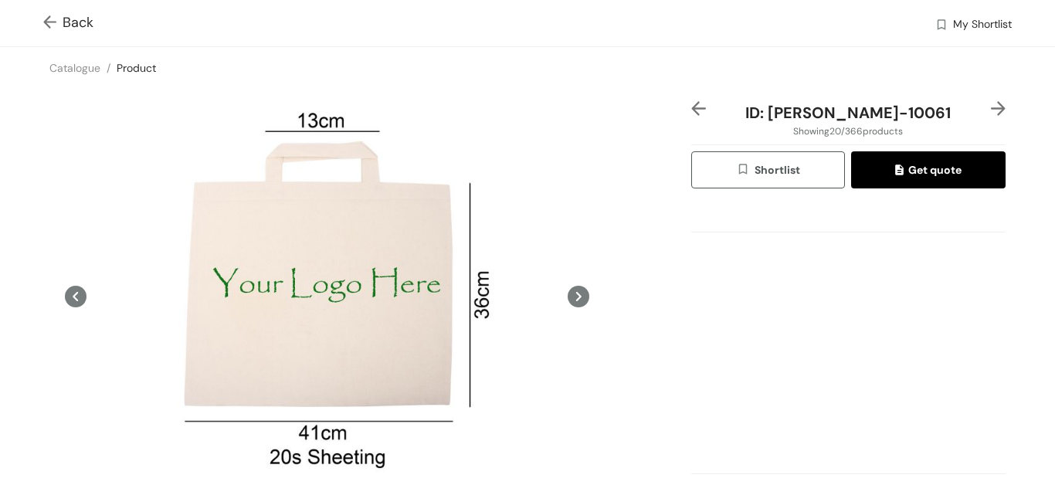
click at [991, 104] on img at bounding box center [998, 108] width 15 height 15
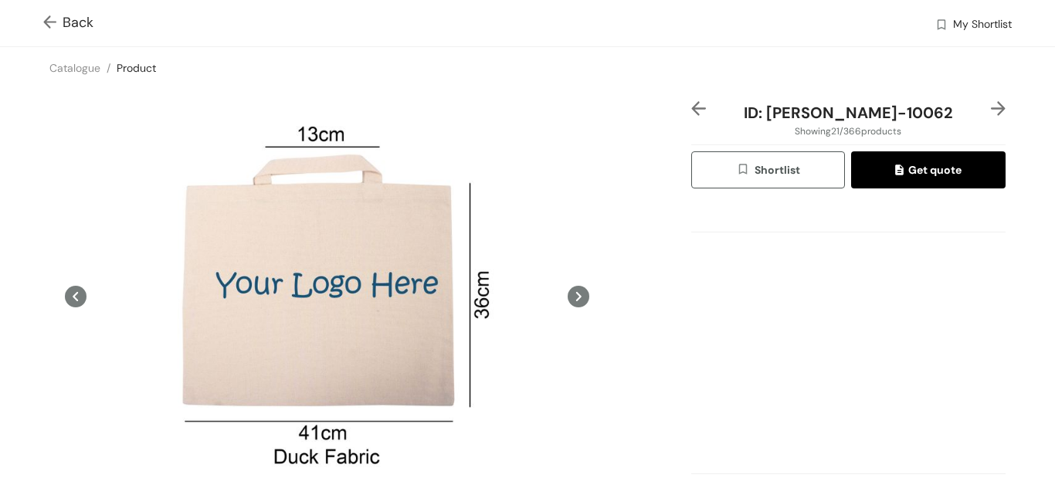
click at [991, 104] on img at bounding box center [998, 108] width 15 height 15
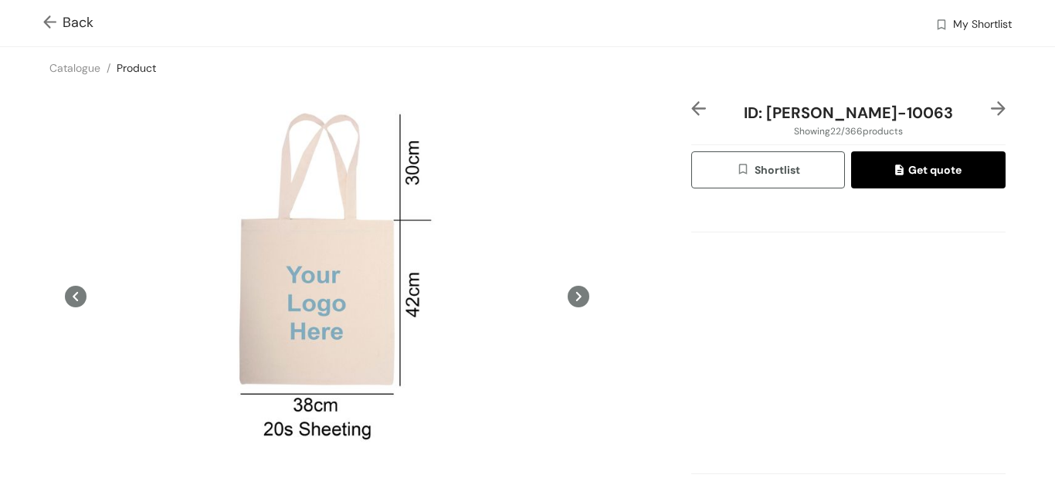
click at [991, 104] on img at bounding box center [998, 108] width 15 height 15
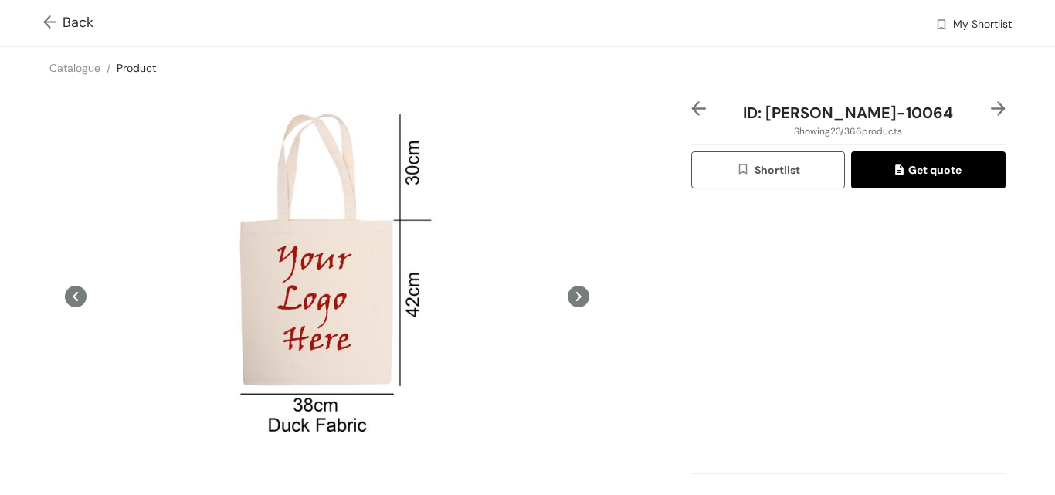
click at [991, 104] on img at bounding box center [998, 108] width 15 height 15
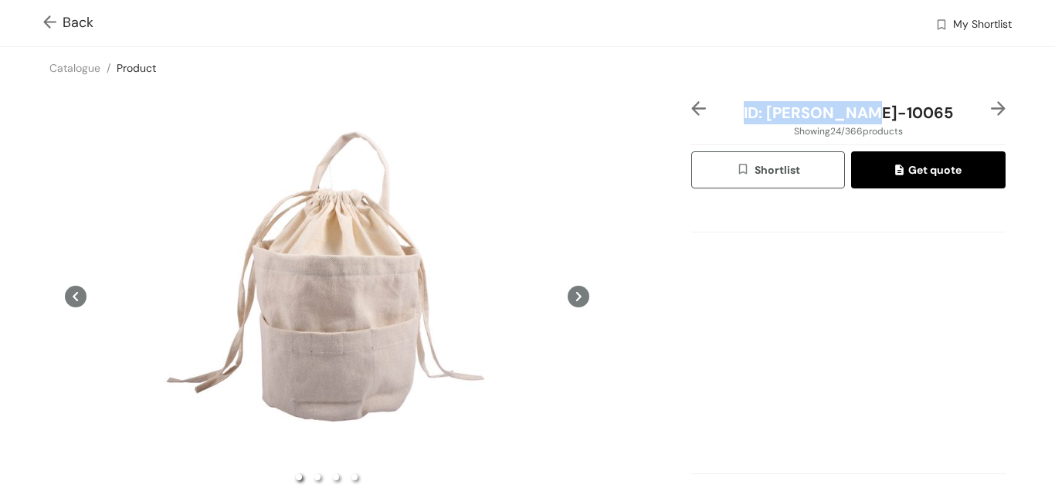
drag, startPoint x: 776, startPoint y: 111, endPoint x: 913, endPoint y: 116, distance: 137.6
click at [913, 116] on div "ID: ML-BG-10065" at bounding box center [849, 112] width 262 height 23
copy span "ID: ML-BG-10065"
drag, startPoint x: 0, startPoint y: 216, endPoint x: 630, endPoint y: 124, distance: 636.2
click at [0, 216] on div "ID: ML-BG-10065 Showing 24 / 366 products Shortlist Get quote Scroll down to vi…" at bounding box center [527, 341] width 1061 height 505
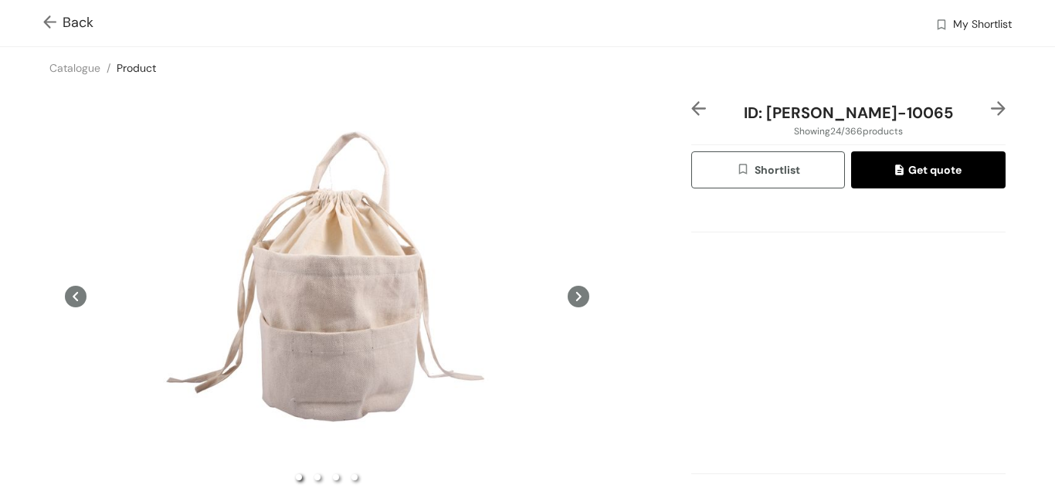
click at [991, 107] on img at bounding box center [998, 108] width 15 height 15
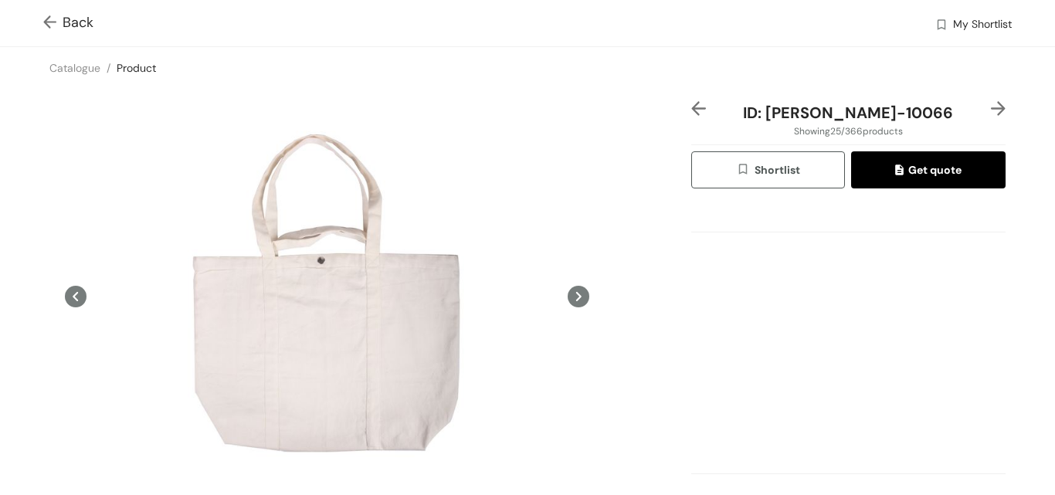
click at [991, 107] on img at bounding box center [998, 108] width 15 height 15
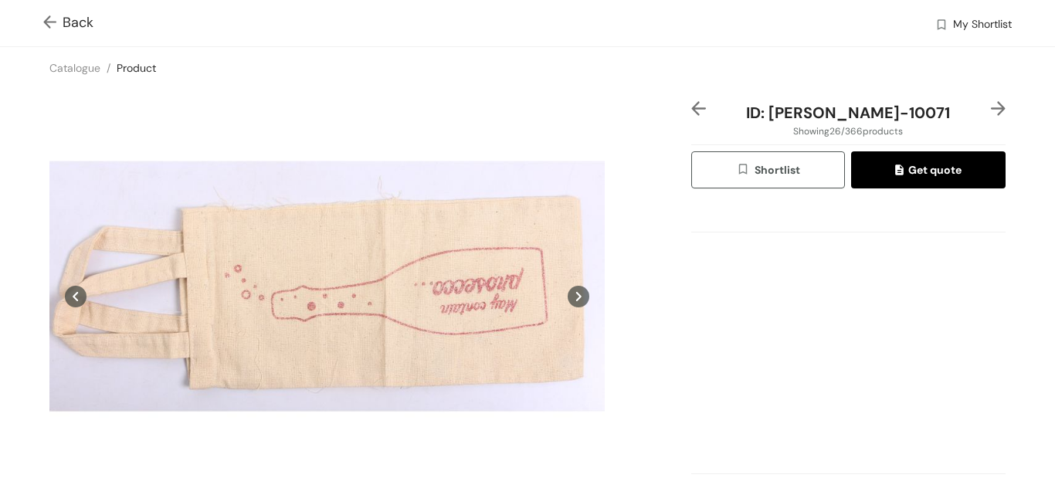
click at [991, 107] on img at bounding box center [998, 108] width 15 height 15
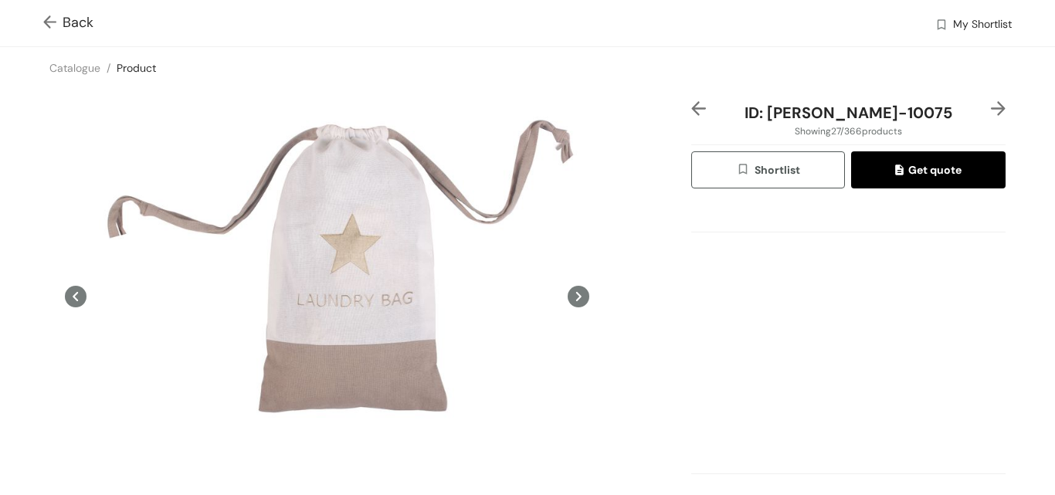
click at [991, 107] on img at bounding box center [998, 108] width 15 height 15
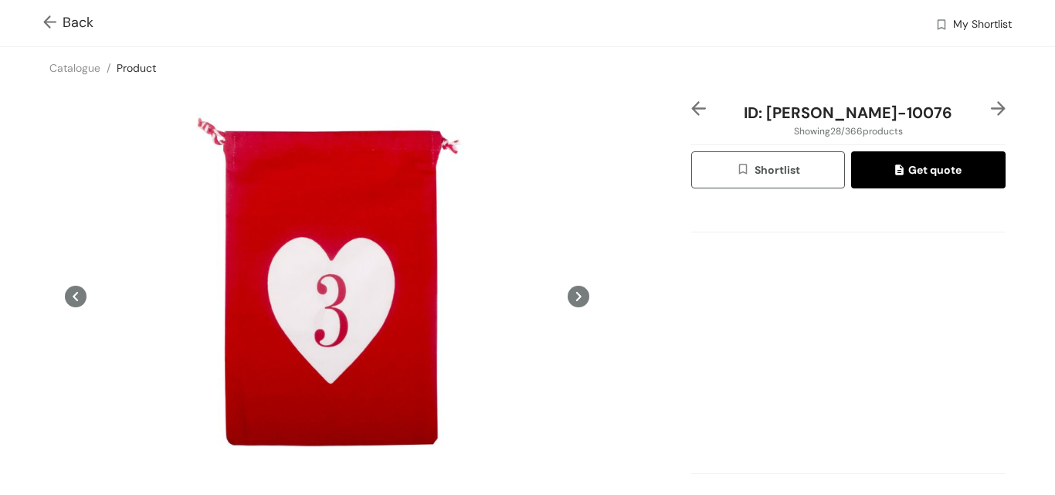
click at [991, 107] on img at bounding box center [998, 108] width 15 height 15
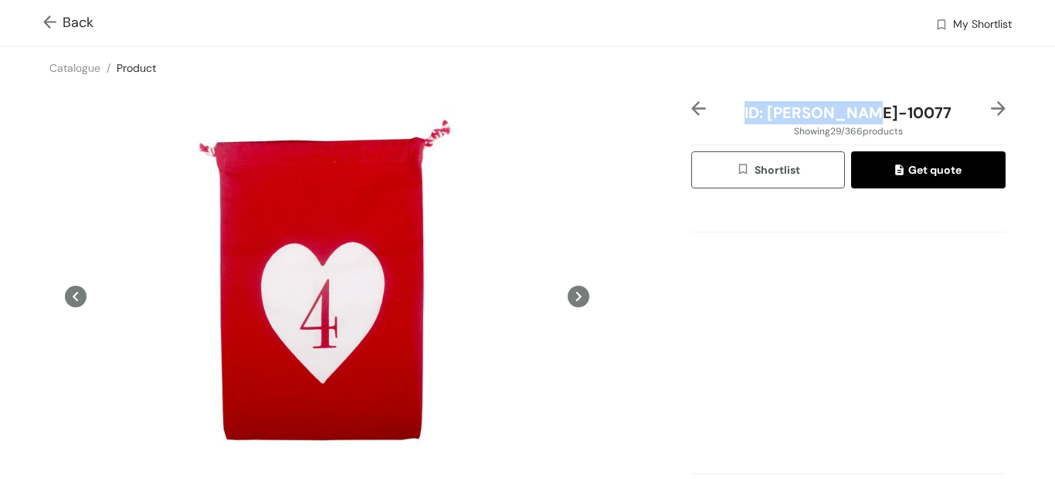
drag, startPoint x: 776, startPoint y: 106, endPoint x: 919, endPoint y: 111, distance: 143.0
click at [919, 111] on div "ID: ML-BG-10077" at bounding box center [849, 112] width 262 height 23
copy span "ID: ML-BG-10077"
click at [4, 334] on div "ID: ML-BG-10077 Showing 29 / 366 products Shortlist Get quote Scroll down to vi…" at bounding box center [527, 341] width 1061 height 505
click at [991, 105] on img at bounding box center [998, 108] width 15 height 15
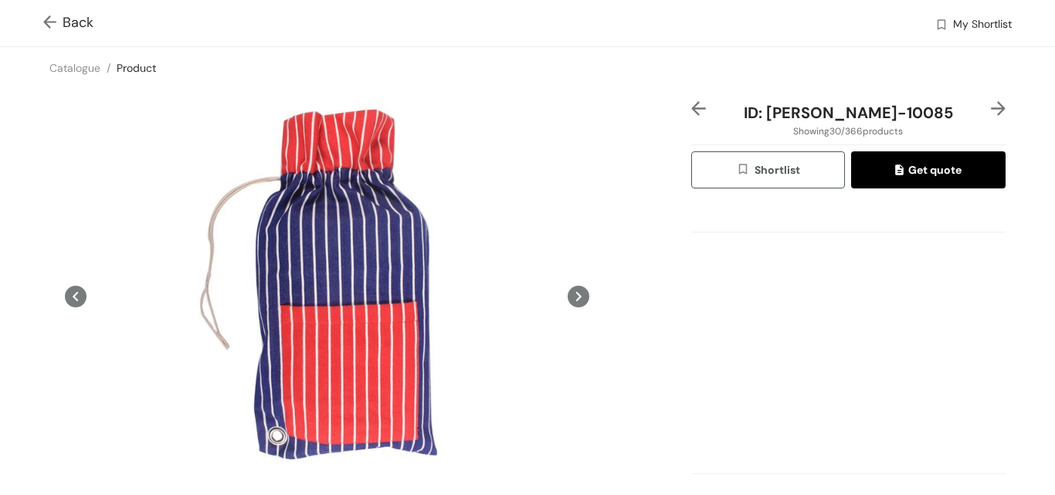
click at [991, 105] on img at bounding box center [998, 108] width 15 height 15
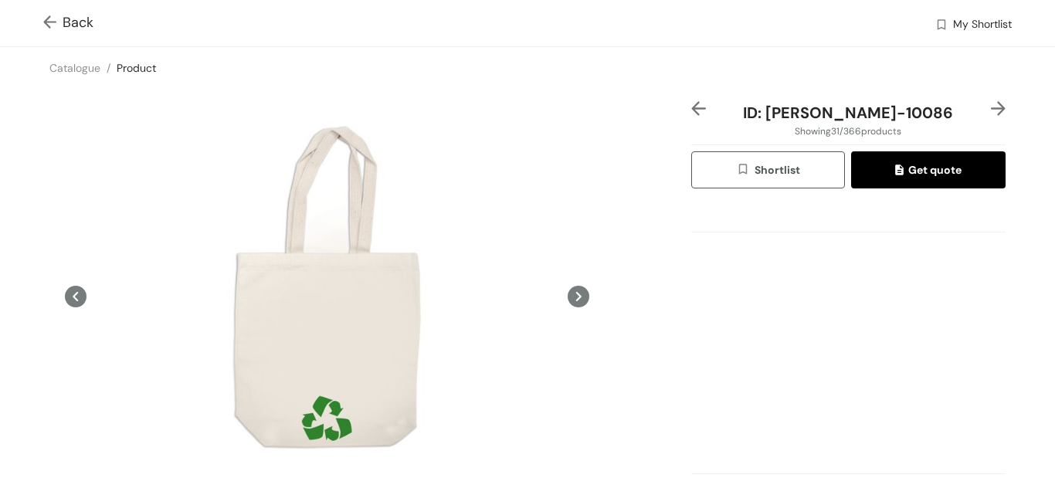
click at [991, 105] on img at bounding box center [998, 108] width 15 height 15
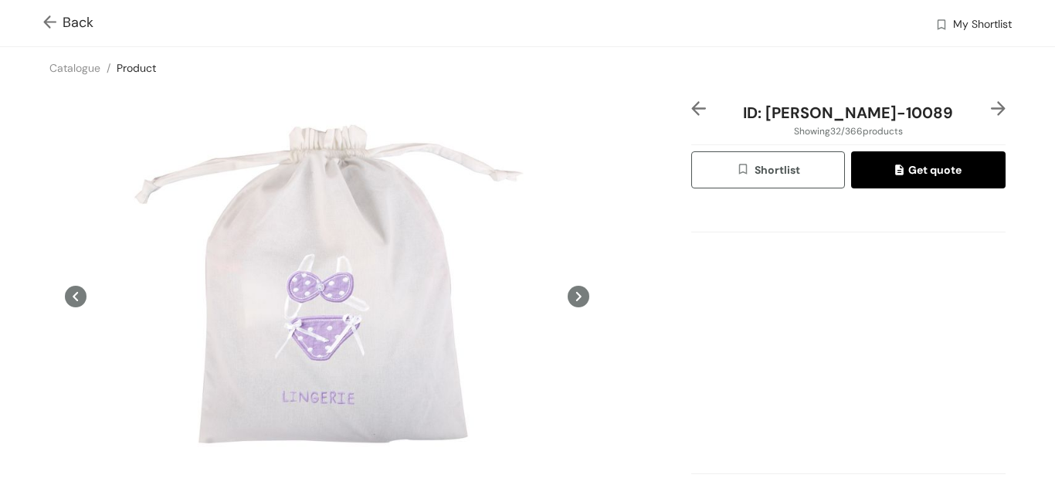
click at [991, 105] on img at bounding box center [998, 108] width 15 height 15
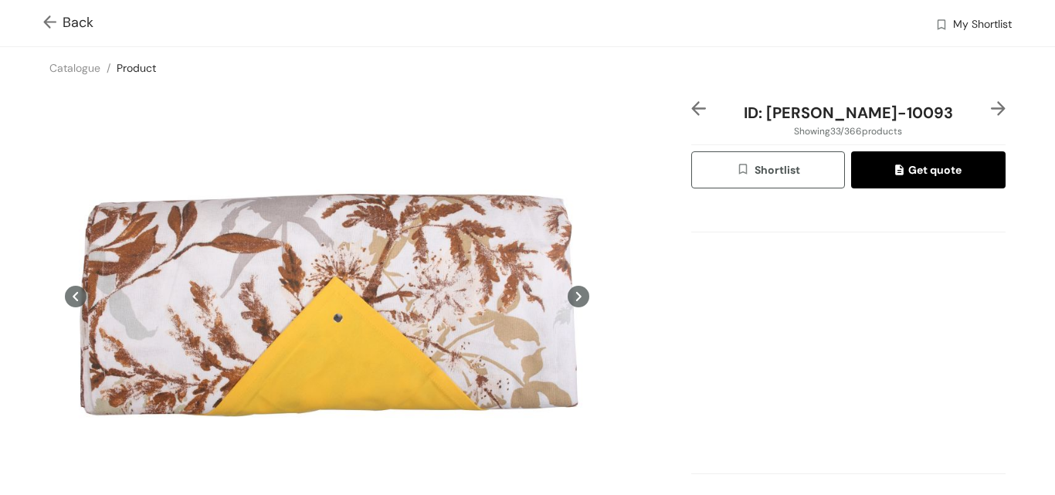
click at [991, 105] on img at bounding box center [998, 108] width 15 height 15
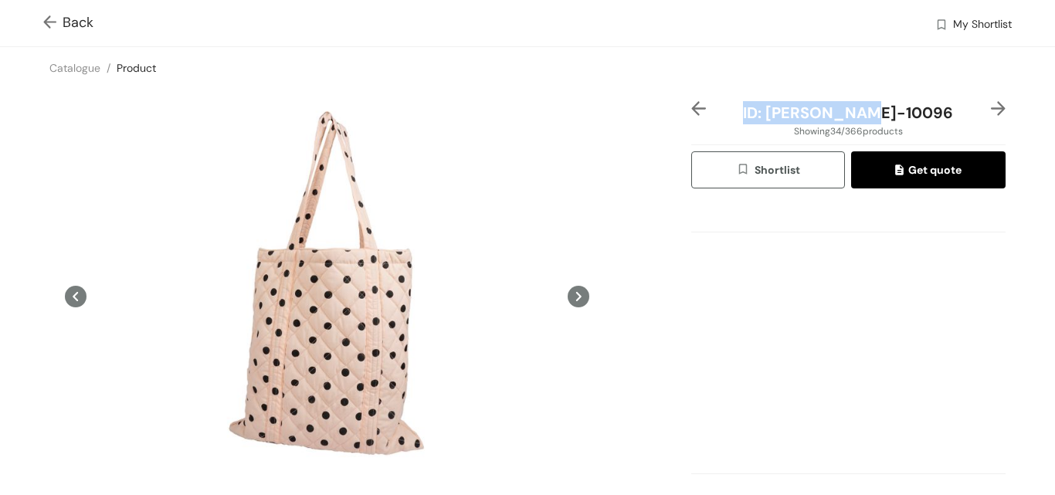
drag, startPoint x: 775, startPoint y: 108, endPoint x: 913, endPoint y: 110, distance: 138.3
click at [913, 110] on div "ID: ML-BG-10096" at bounding box center [849, 112] width 262 height 23
copy span "ID: ML-BG-10096"
click at [0, 268] on div "ID: ML-BG-10096 Showing 34 / 366 products Shortlist Get quote Scroll down to vi…" at bounding box center [527, 341] width 1061 height 505
click at [991, 110] on img at bounding box center [998, 108] width 15 height 15
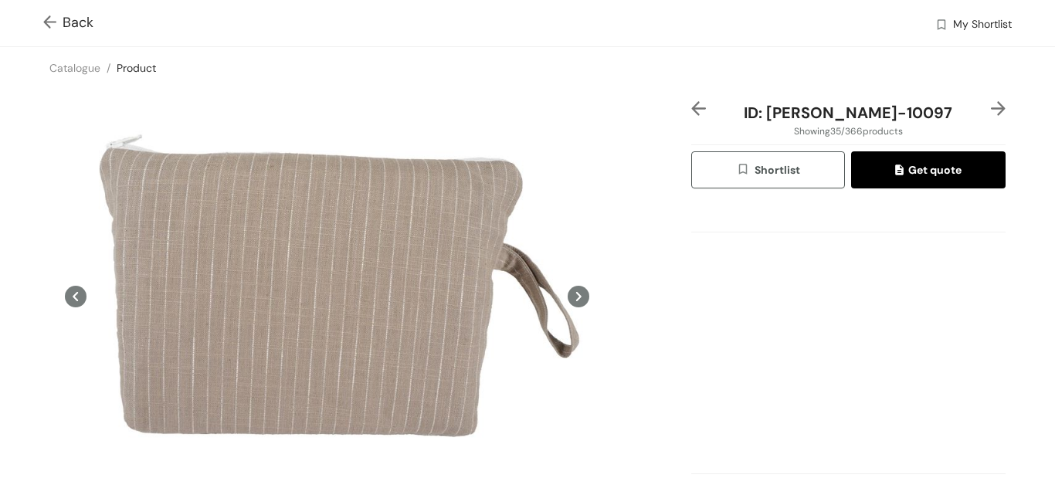
click at [991, 110] on img at bounding box center [998, 108] width 15 height 15
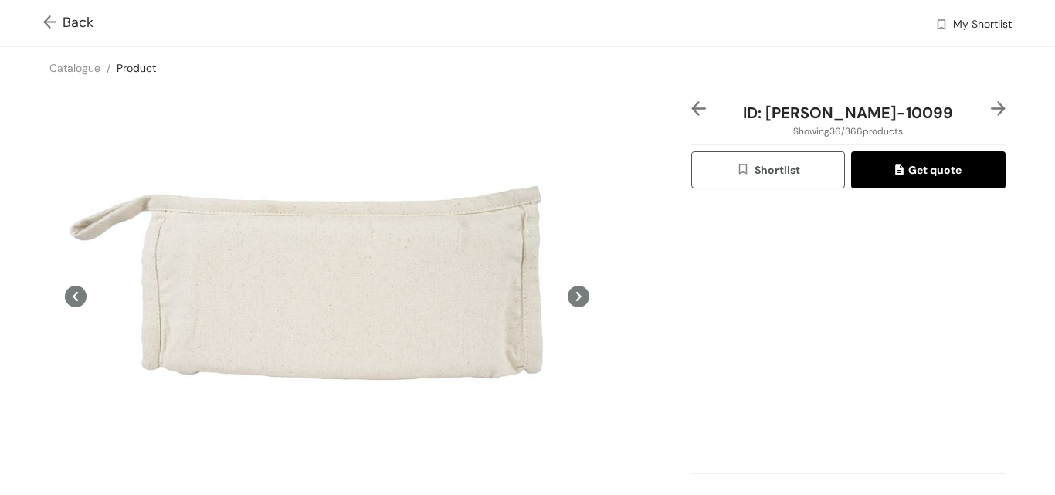
click at [991, 110] on img at bounding box center [998, 108] width 15 height 15
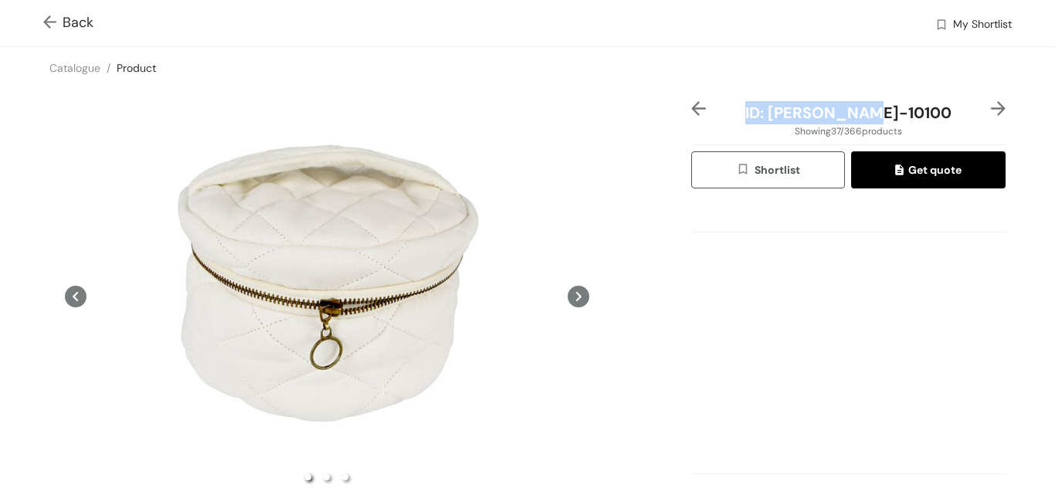
drag, startPoint x: 776, startPoint y: 110, endPoint x: 924, endPoint y: 110, distance: 148.3
click at [924, 110] on div "ID: ML-BG-10100" at bounding box center [849, 112] width 262 height 23
copy span "ID: ML-BG-10100"
click at [0, 337] on div "ID: ML-BG-10100 Showing 37 / 366 products Shortlist Get quote Scroll down to vi…" at bounding box center [527, 341] width 1061 height 505
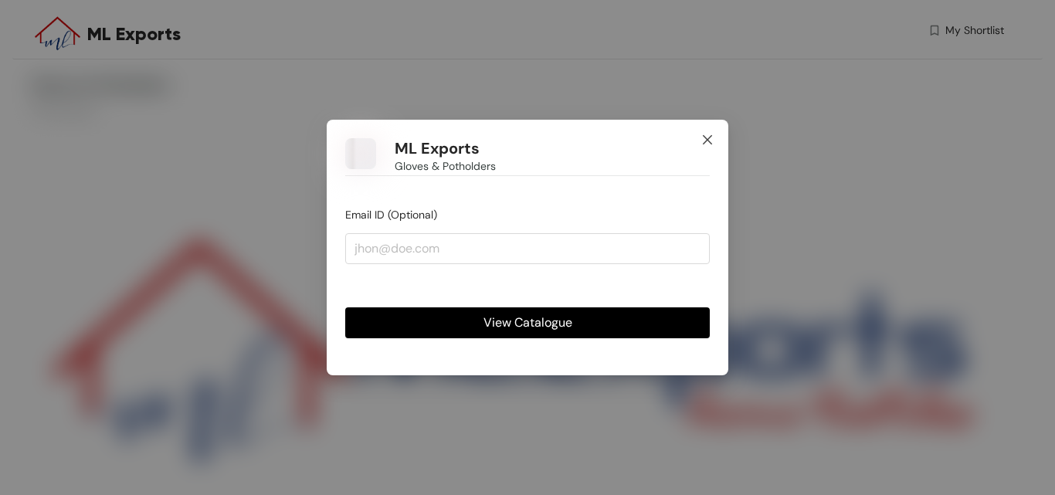
click at [712, 138] on icon "close" at bounding box center [707, 140] width 12 height 12
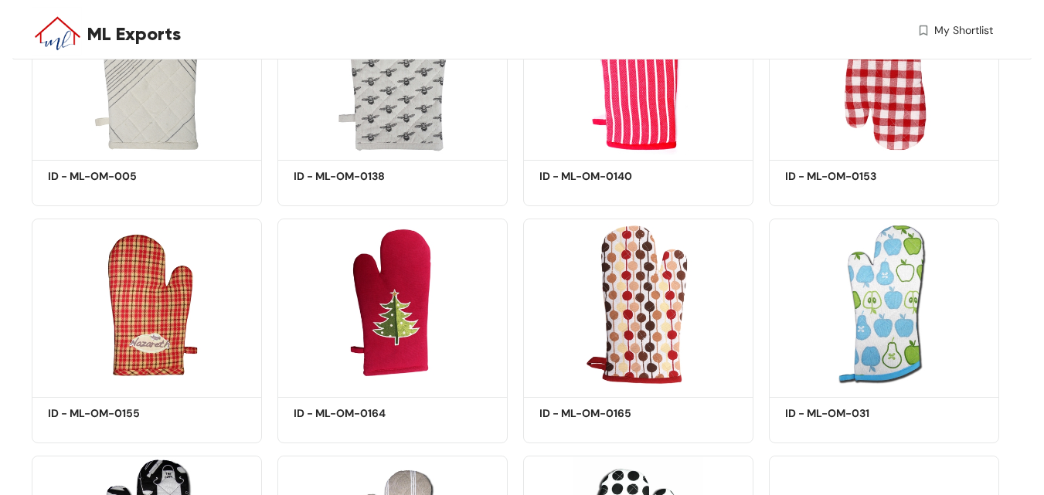
scroll to position [618, 0]
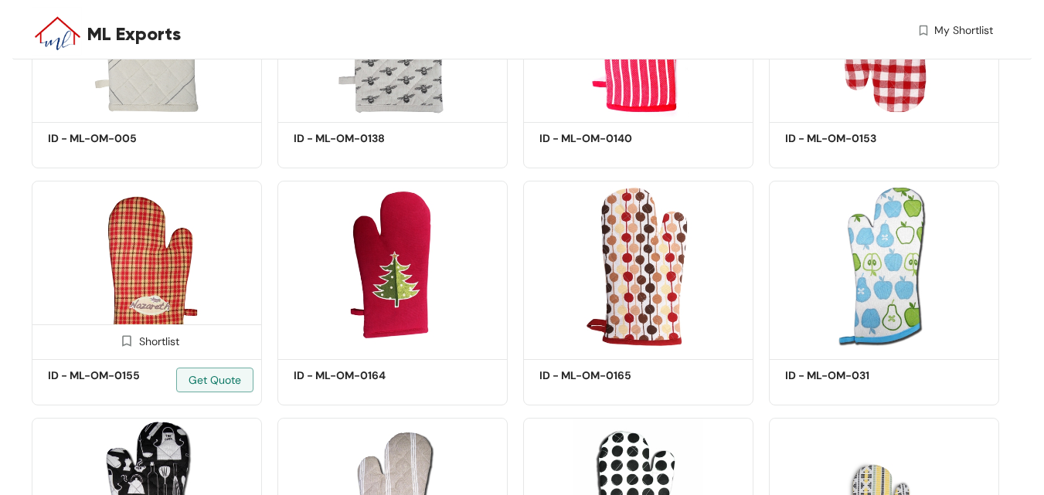
click at [102, 313] on img at bounding box center [147, 268] width 230 height 174
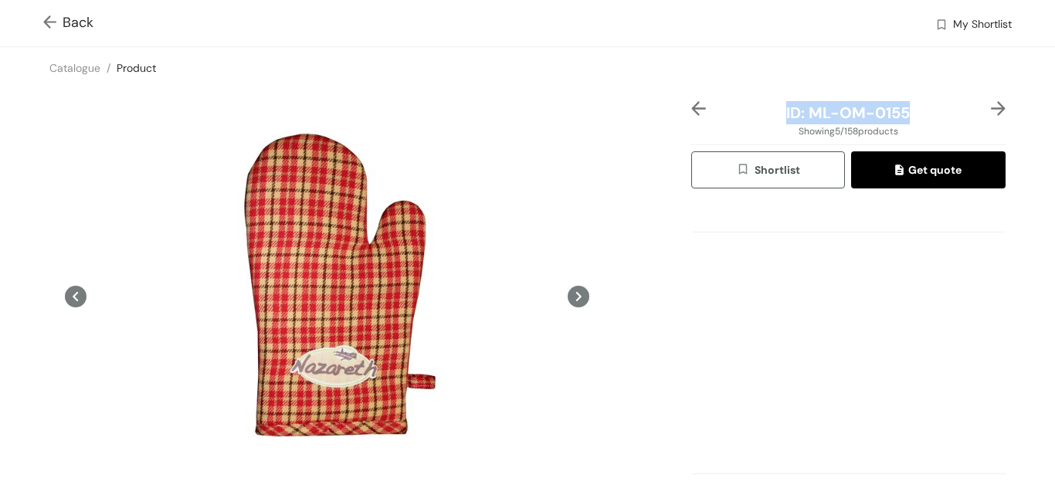
drag, startPoint x: 776, startPoint y: 110, endPoint x: 908, endPoint y: 107, distance: 131.4
click at [908, 107] on div "ID: ML-OM-0155" at bounding box center [849, 112] width 262 height 23
copy span "ID: ML-OM-0155"
click at [13, 317] on div "ID: ML-OM-0155 Showing 5 / 158 products Shortlist Get quote Scroll down to view…" at bounding box center [527, 341] width 1061 height 505
click at [991, 104] on img at bounding box center [998, 108] width 15 height 15
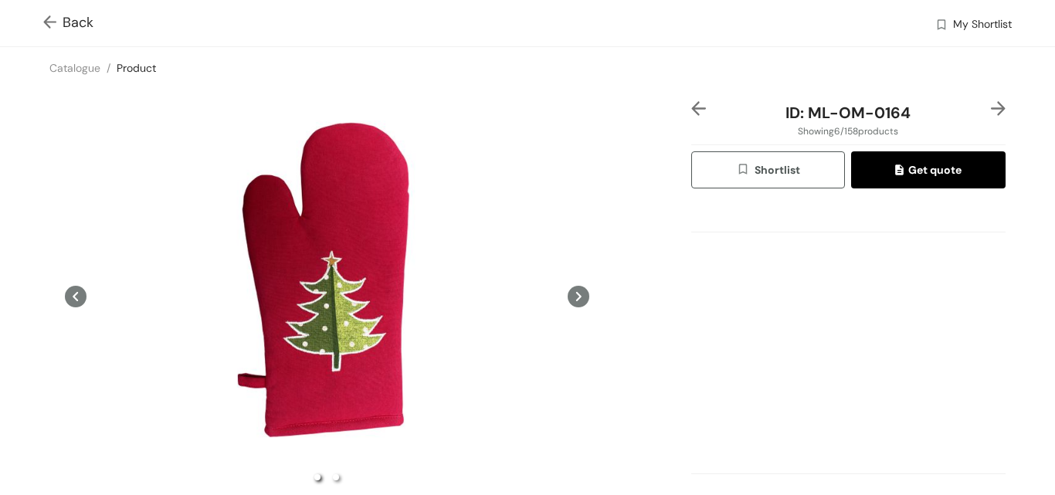
click at [991, 104] on img at bounding box center [998, 108] width 15 height 15
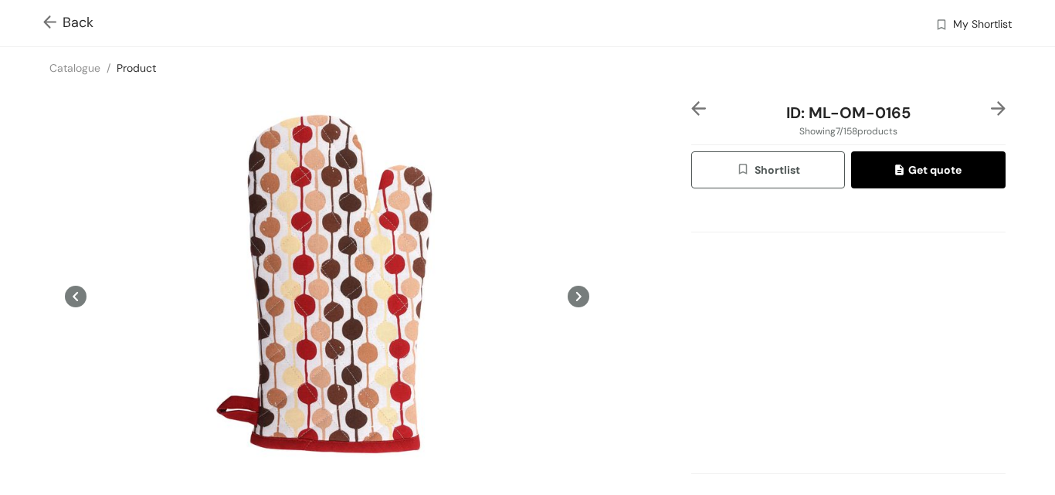
click at [991, 104] on img at bounding box center [998, 108] width 15 height 15
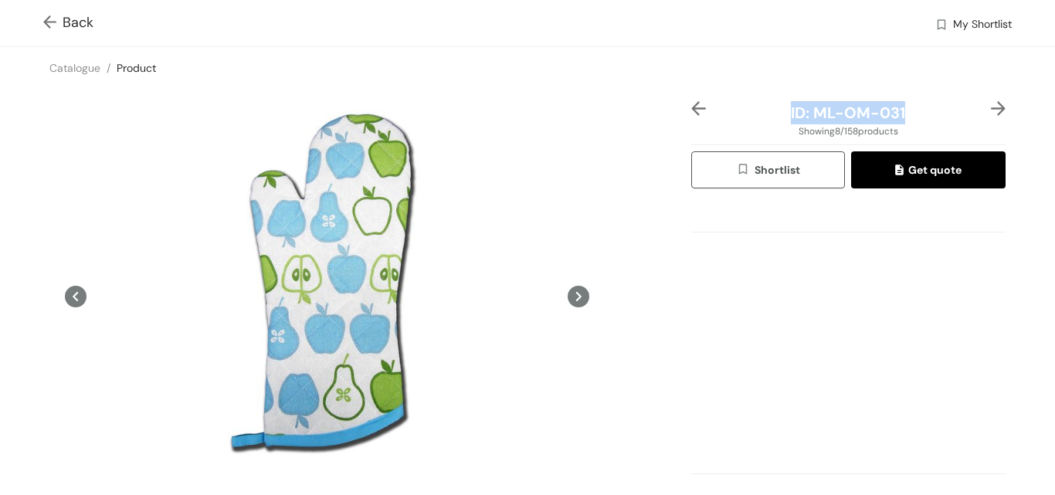
drag, startPoint x: 782, startPoint y: 111, endPoint x: 901, endPoint y: 109, distance: 119.0
click at [901, 109] on div "ID: ML-OM-031" at bounding box center [849, 112] width 262 height 23
copy span "ID: ML-OM-031"
click at [0, 354] on div "ID: ML-OM-031 Showing 8 / 158 products Shortlist Get quote Scroll down to view …" at bounding box center [527, 341] width 1061 height 505
click at [991, 102] on img at bounding box center [998, 108] width 15 height 15
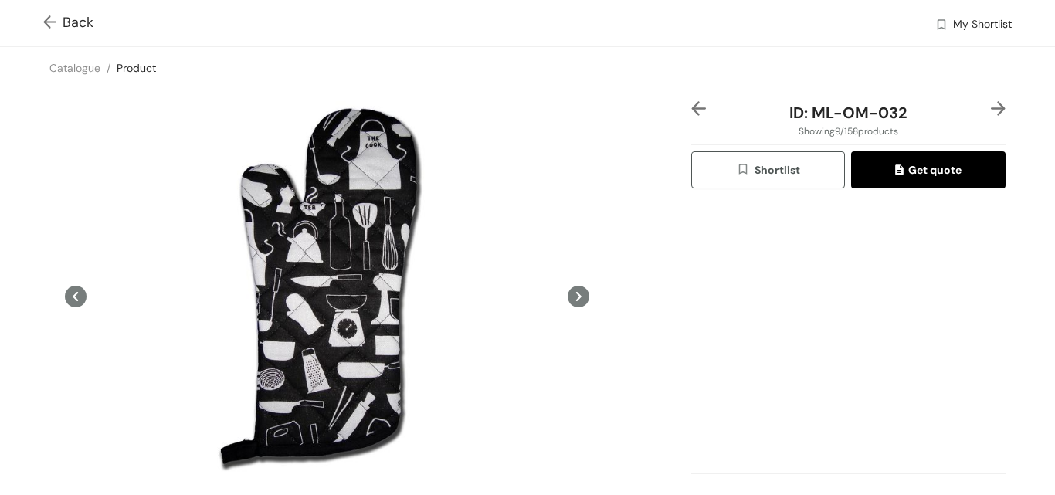
click at [991, 107] on img at bounding box center [998, 108] width 15 height 15
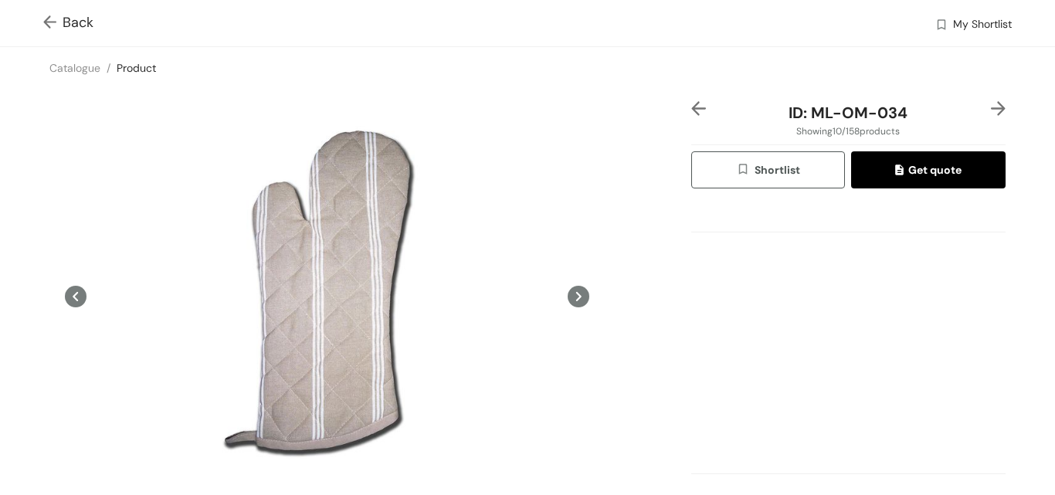
click at [991, 107] on img at bounding box center [998, 108] width 15 height 15
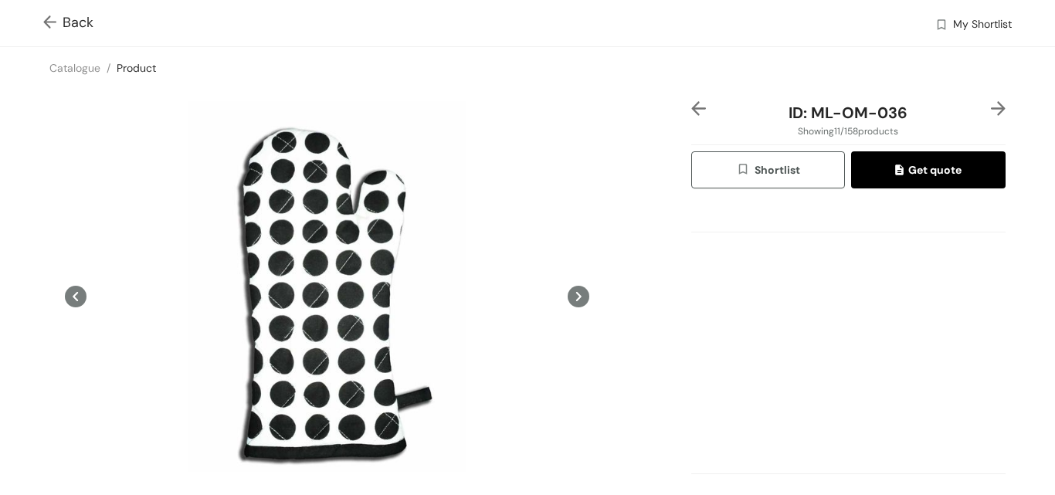
click at [991, 107] on img at bounding box center [998, 108] width 15 height 15
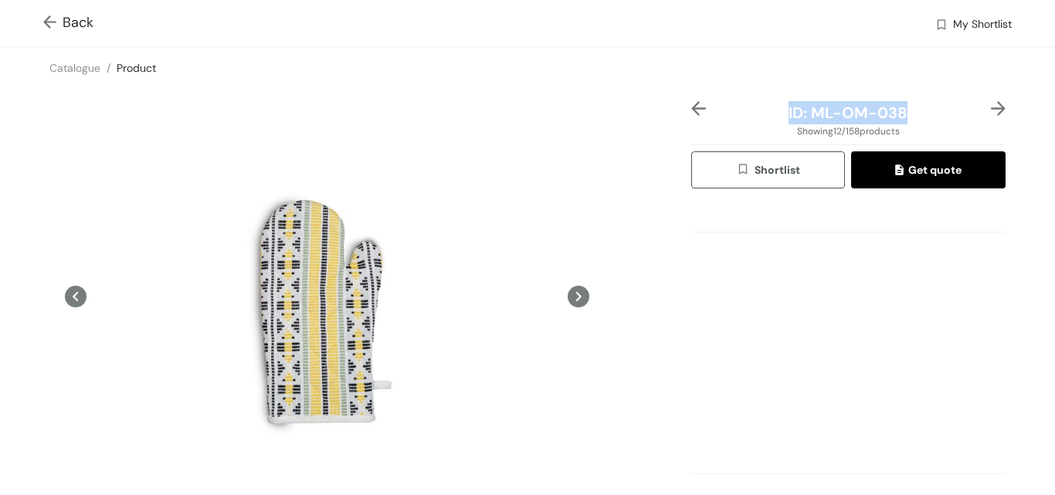
drag, startPoint x: 782, startPoint y: 109, endPoint x: 902, endPoint y: 108, distance: 120.5
click at [902, 108] on div "ID: ML-OM-038" at bounding box center [849, 112] width 262 height 23
copy span "ID: ML-OM-038"
click at [0, 355] on div "ID: ML-OM-038 Showing 12 / 158 products Shortlist Get quote Scroll down to view…" at bounding box center [527, 341] width 1061 height 505
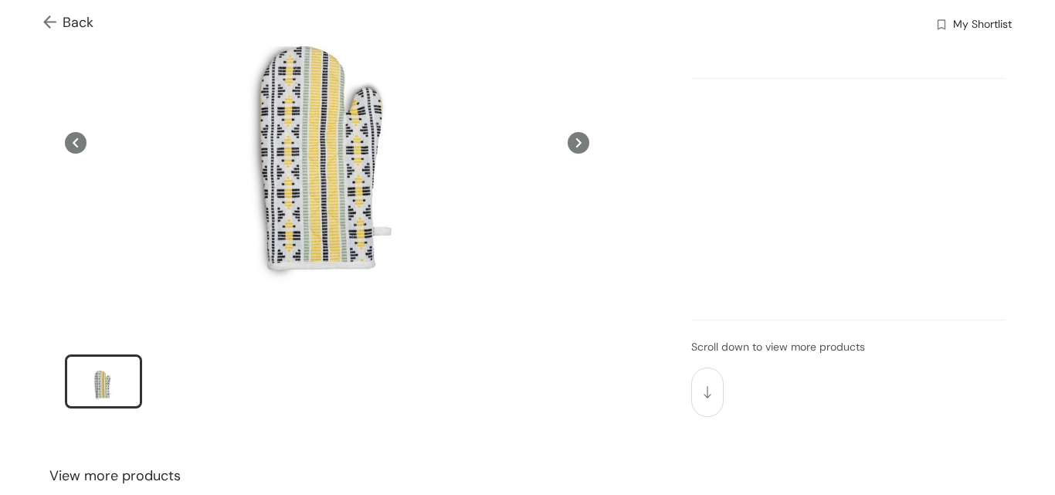
scroll to position [154, 0]
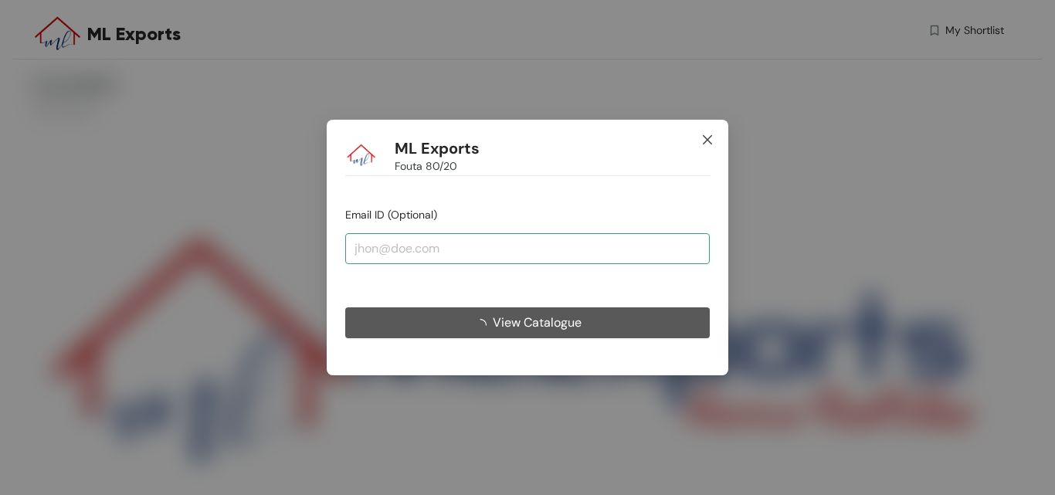
click at [704, 142] on icon "close" at bounding box center [707, 139] width 9 height 9
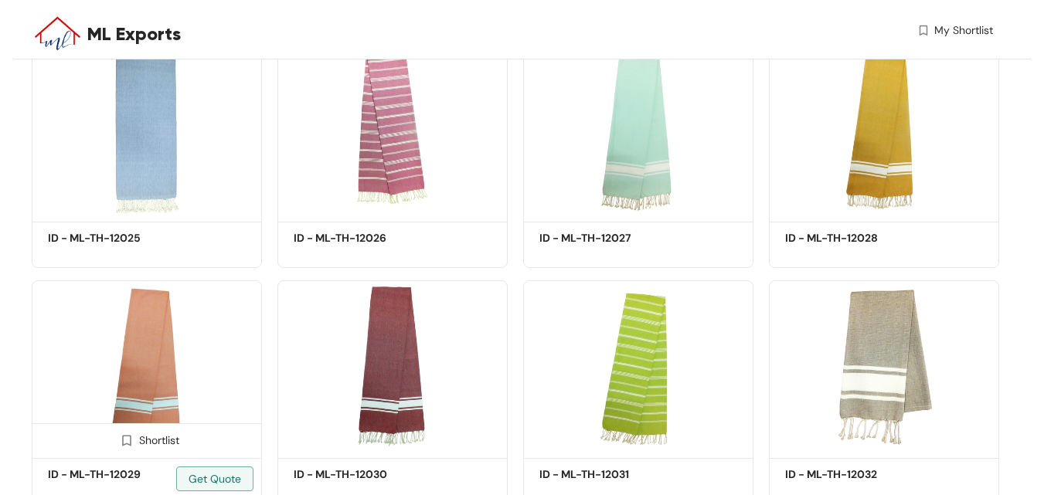
scroll to position [1004, 0]
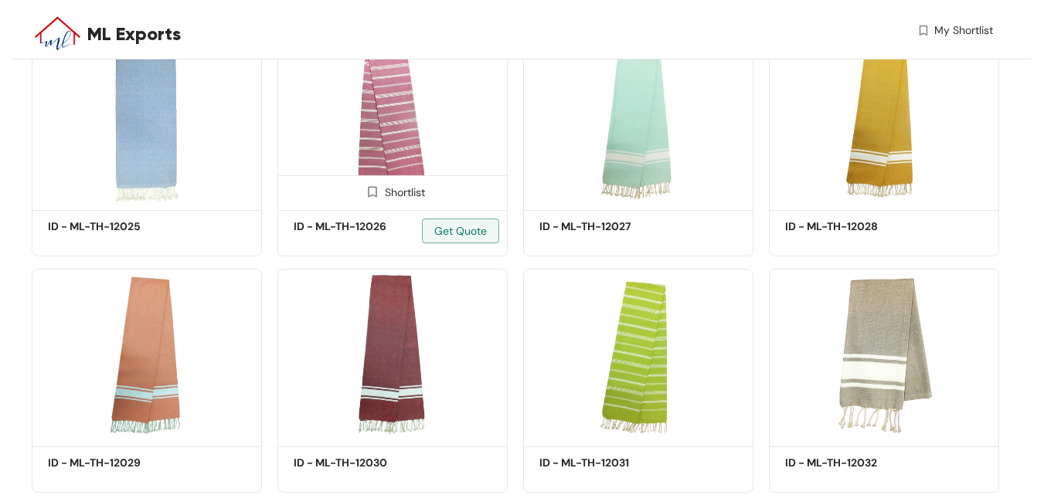
click at [317, 164] on img at bounding box center [392, 119] width 230 height 174
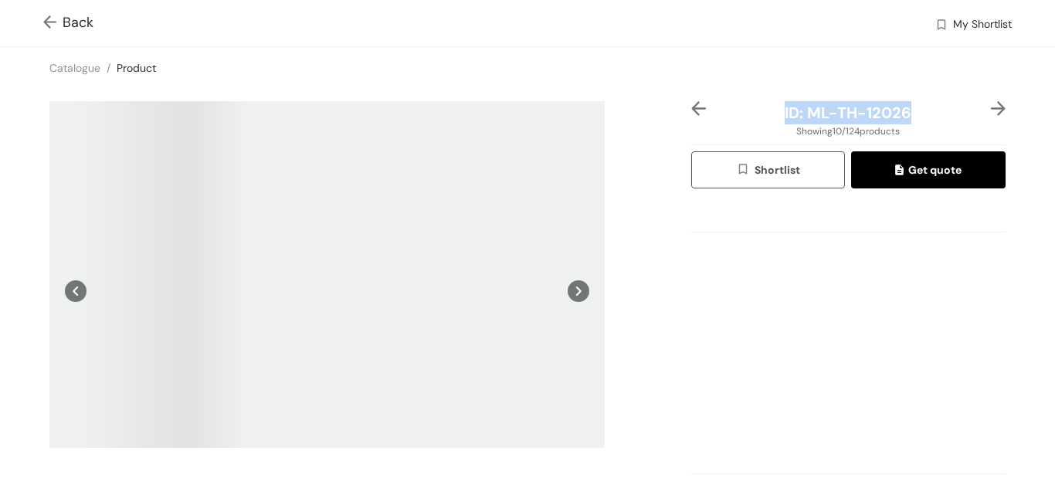
drag, startPoint x: 778, startPoint y: 114, endPoint x: 917, endPoint y: 109, distance: 139.1
click at [917, 109] on div "ID: ML-TH-12026" at bounding box center [849, 112] width 262 height 23
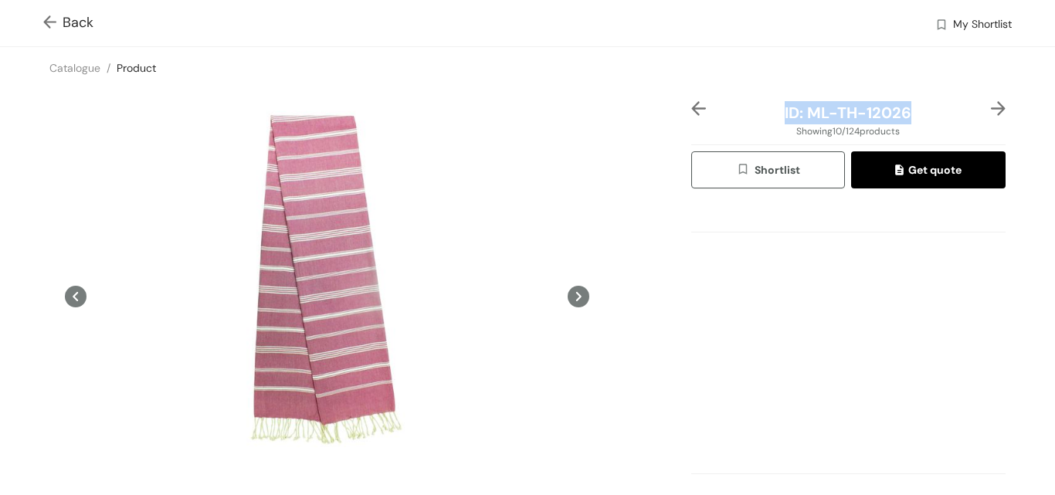
copy span "ID: ML-TH-12026"
click at [991, 105] on img at bounding box center [998, 108] width 15 height 15
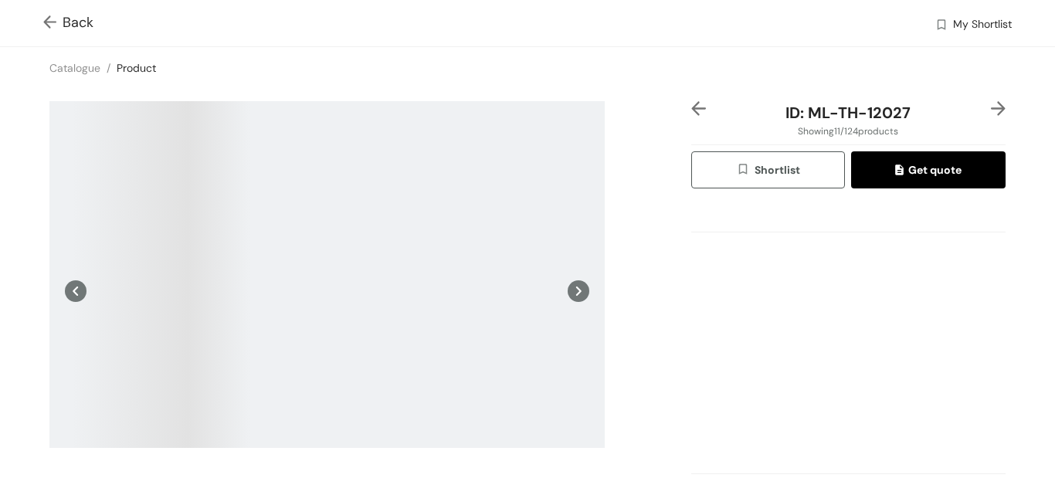
click at [991, 105] on img at bounding box center [998, 108] width 15 height 15
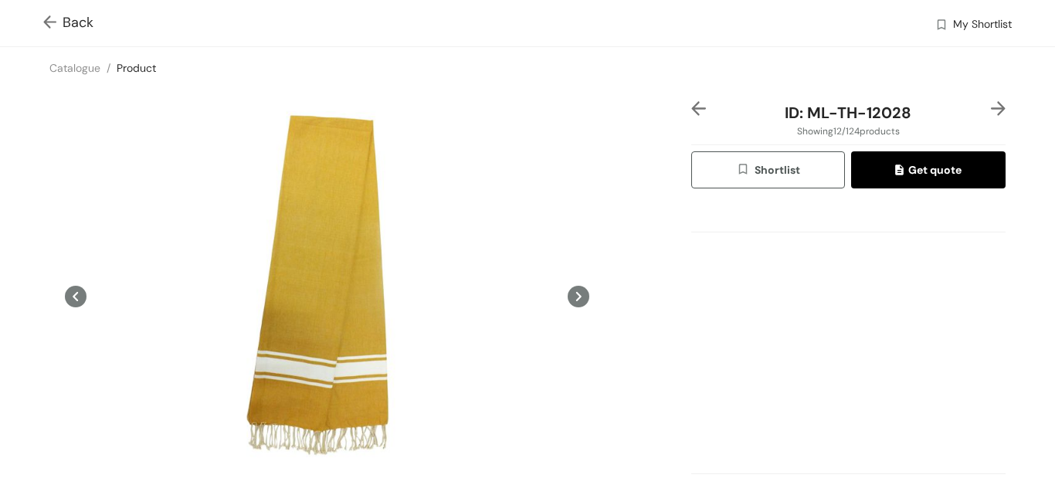
click at [991, 105] on img at bounding box center [998, 108] width 15 height 15
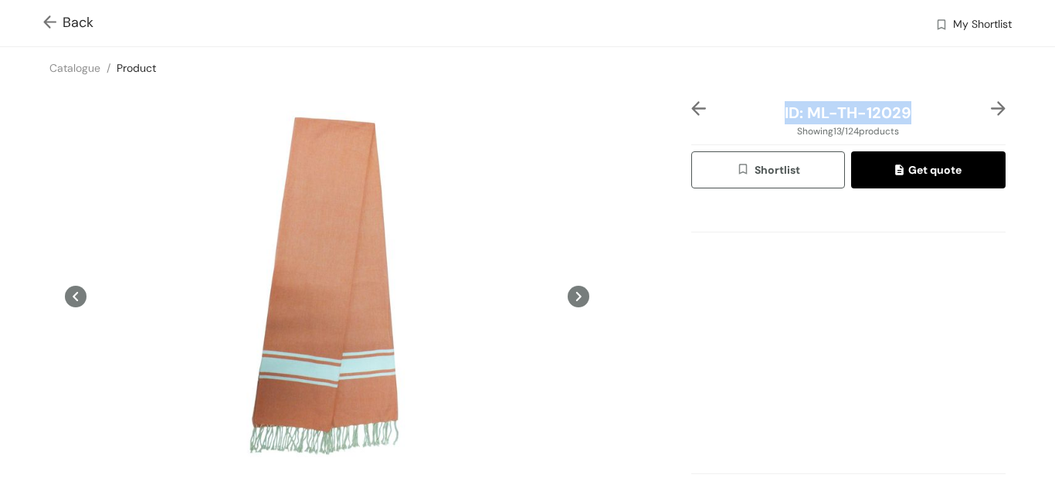
drag, startPoint x: 776, startPoint y: 114, endPoint x: 908, endPoint y: 113, distance: 131.3
click at [908, 113] on div "ID: ML-TH-12029" at bounding box center [849, 112] width 262 height 23
copy span "ID: ML-TH-12029"
click at [0, 280] on div "ID: ML-TH-12029 Showing 13 / 124 products Shortlist Get quote Scroll down to vi…" at bounding box center [527, 341] width 1061 height 505
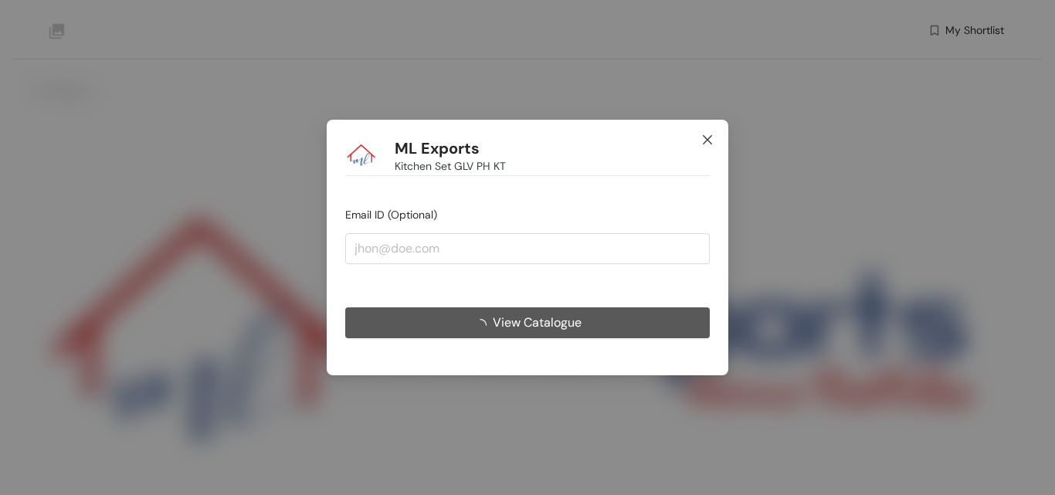
click at [706, 137] on icon "close" at bounding box center [707, 139] width 9 height 9
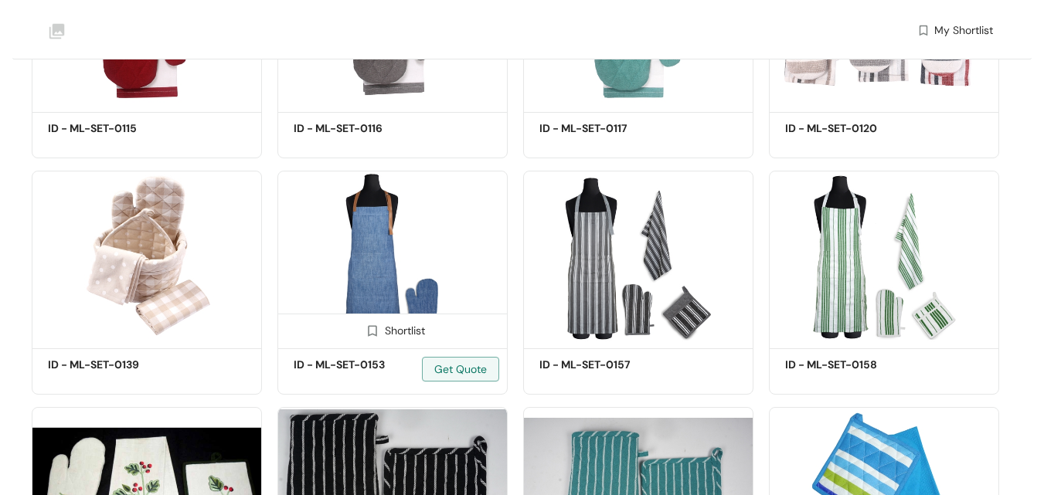
scroll to position [1072, 0]
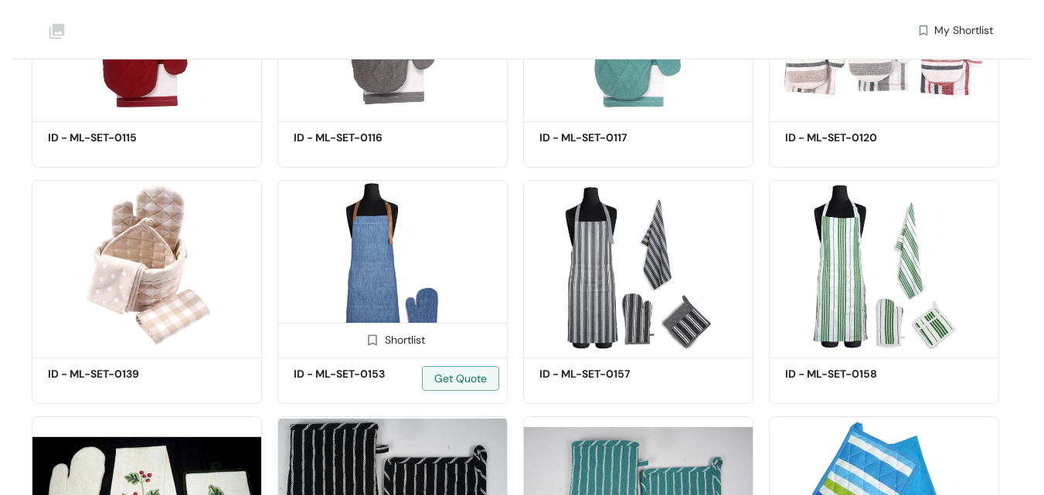
click at [374, 256] on img at bounding box center [392, 267] width 230 height 174
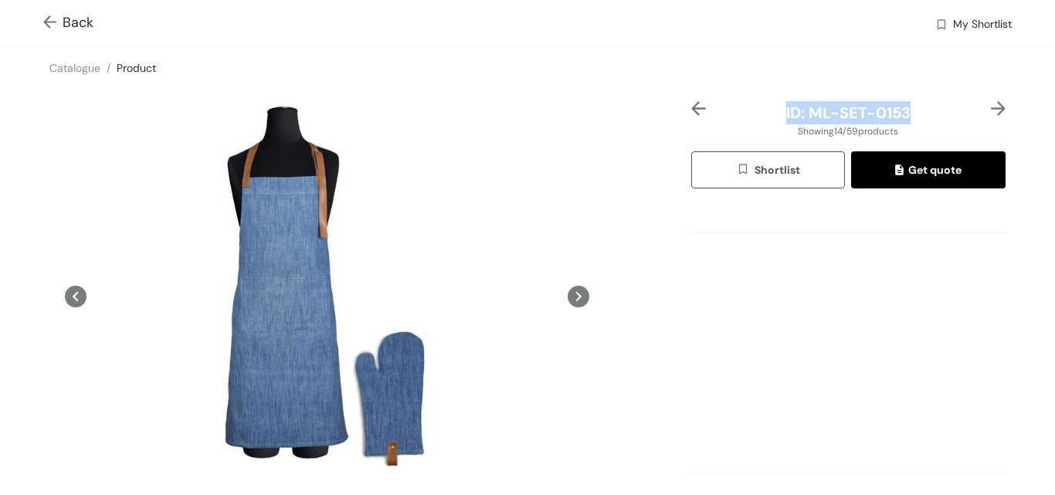
drag, startPoint x: 776, startPoint y: 111, endPoint x: 902, endPoint y: 110, distance: 126.7
click at [902, 110] on div "ID: ML-SET-0153" at bounding box center [849, 112] width 262 height 23
copy span "ID: ML-SET-0153"
click at [0, 292] on div "ID: ML-SET-0153 Showing 14 / 59 products Shortlist Get quote Scroll down to vie…" at bounding box center [527, 341] width 1061 height 505
click at [979, 107] on div at bounding box center [992, 112] width 26 height 23
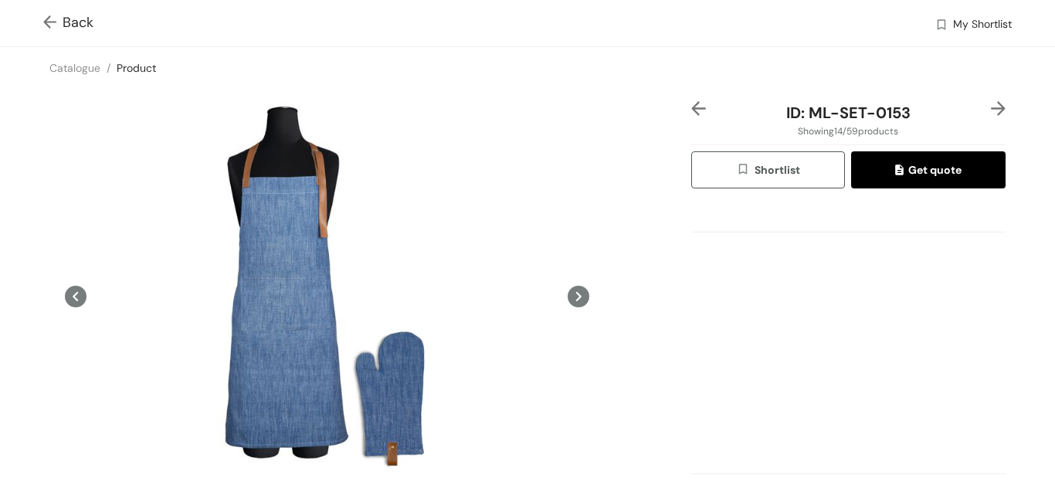
click at [991, 107] on img at bounding box center [998, 108] width 15 height 15
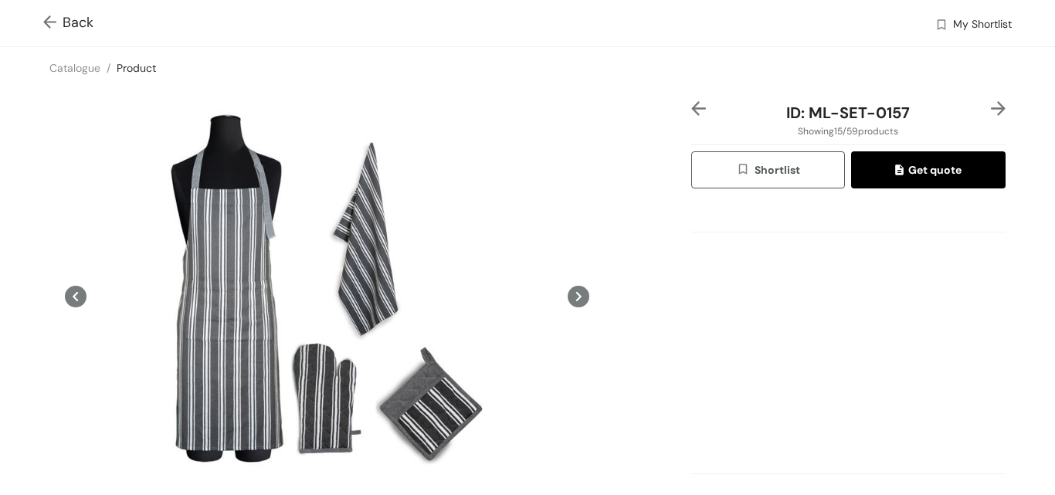
click at [991, 107] on img at bounding box center [998, 108] width 15 height 15
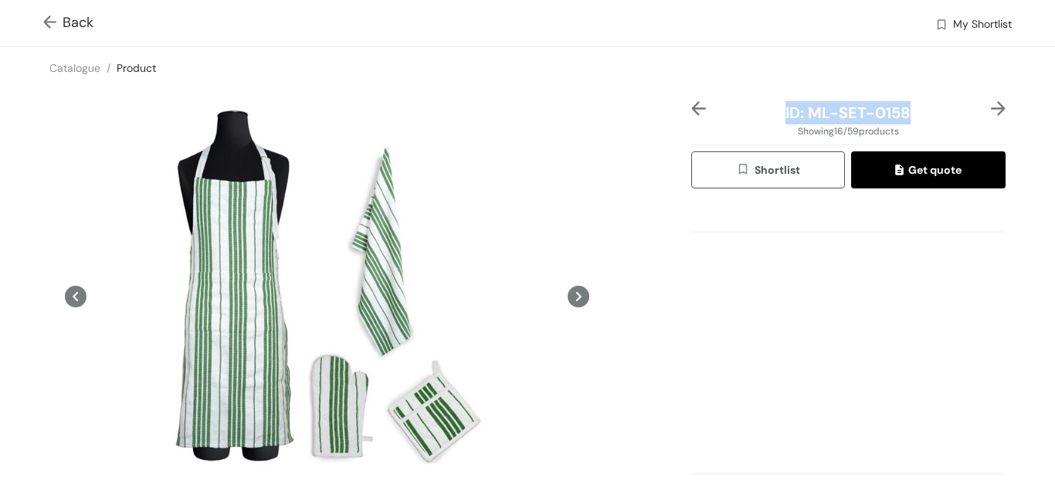
drag, startPoint x: 778, startPoint y: 110, endPoint x: 894, endPoint y: 114, distance: 115.9
click at [917, 112] on div "ID: ML-SET-0158" at bounding box center [849, 112] width 262 height 23
copy span "ID: ML-SET-0158"
drag, startPoint x: 0, startPoint y: 236, endPoint x: 32, endPoint y: 233, distance: 31.8
click at [0, 236] on div "ID: ML-SET-0158 Showing 16 / 59 products Shortlist Get quote Scroll down to vie…" at bounding box center [527, 341] width 1061 height 505
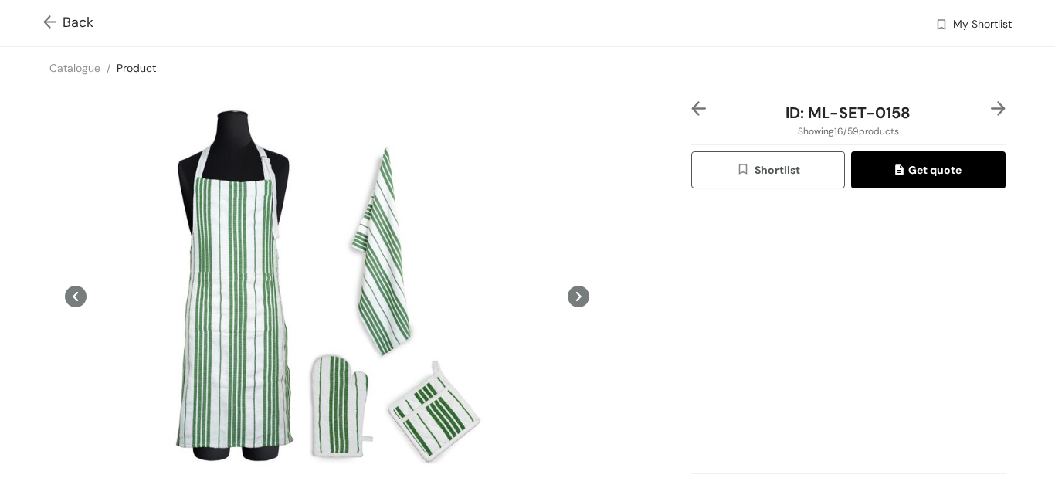
click at [991, 109] on img at bounding box center [998, 108] width 15 height 15
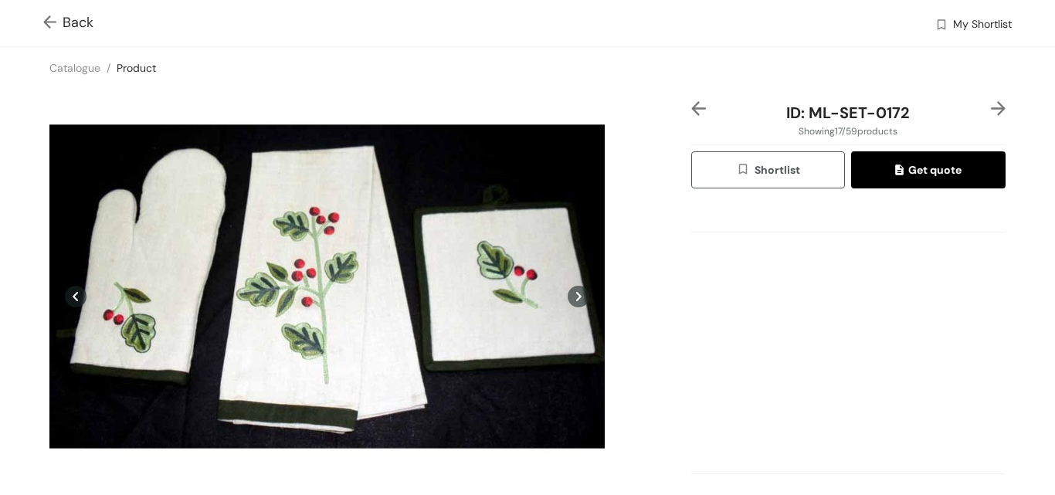
click at [991, 109] on img at bounding box center [998, 108] width 15 height 15
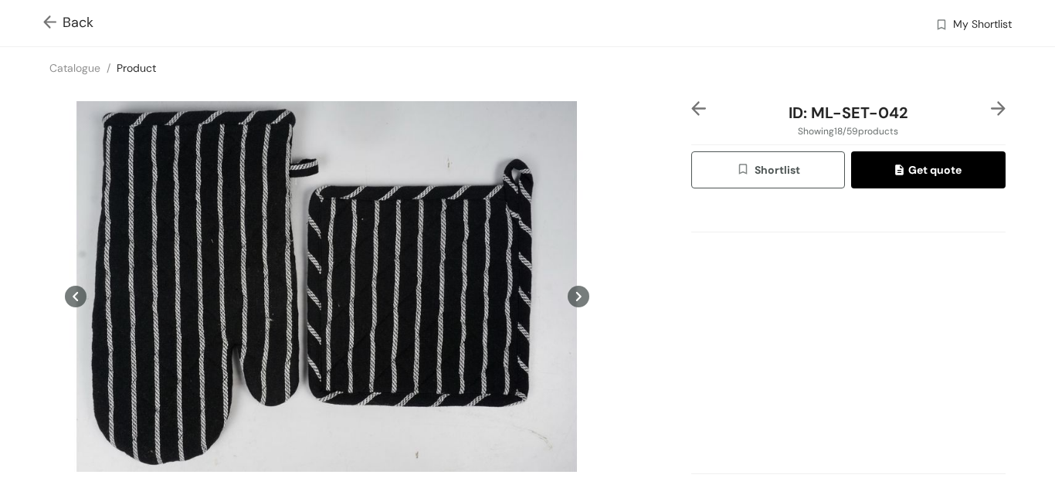
click at [991, 109] on img at bounding box center [998, 108] width 15 height 15
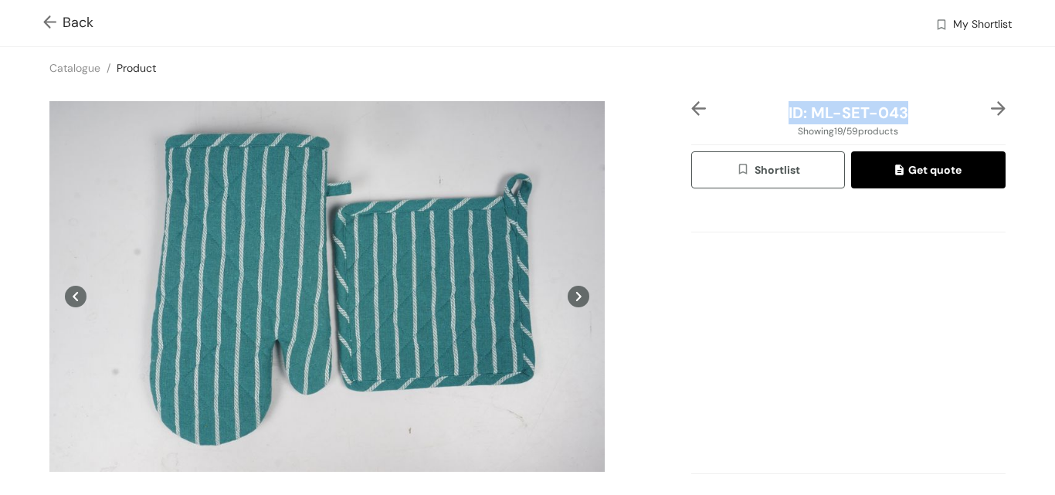
drag, startPoint x: 779, startPoint y: 110, endPoint x: 911, endPoint y: 108, distance: 131.3
click at [911, 108] on div "ID: ML-SET-043" at bounding box center [849, 112] width 262 height 23
copy span "ID: ML-SET-043"
click at [0, 199] on div "ID: ML-SET-043 Showing 19 / 59 products Shortlist Get quote Scroll down to view…" at bounding box center [527, 341] width 1061 height 505
click at [991, 109] on img at bounding box center [998, 108] width 15 height 15
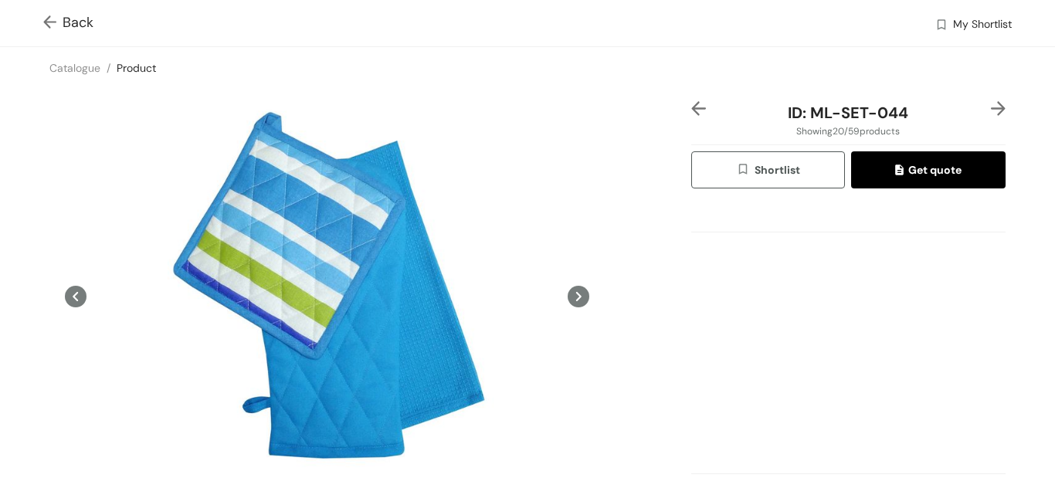
click at [991, 109] on img at bounding box center [998, 108] width 15 height 15
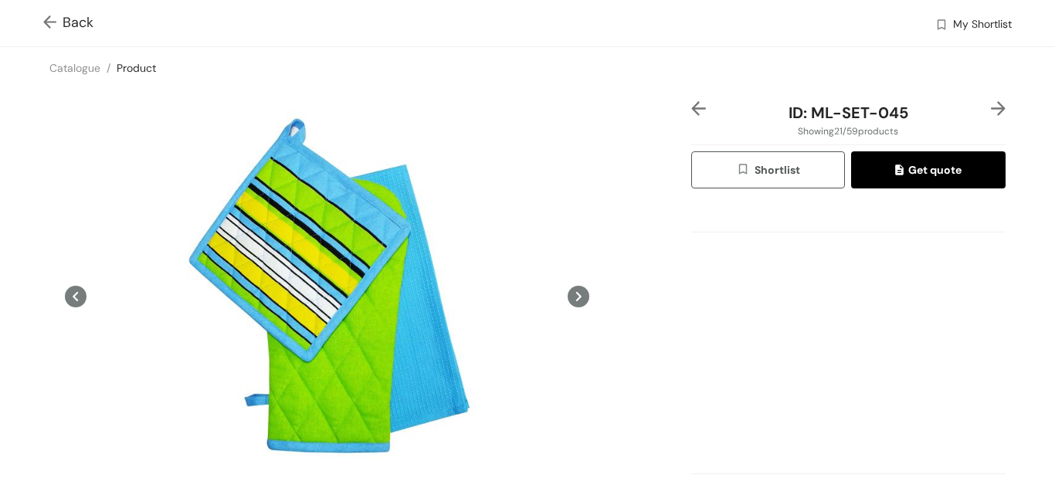
click at [991, 109] on img at bounding box center [998, 108] width 15 height 15
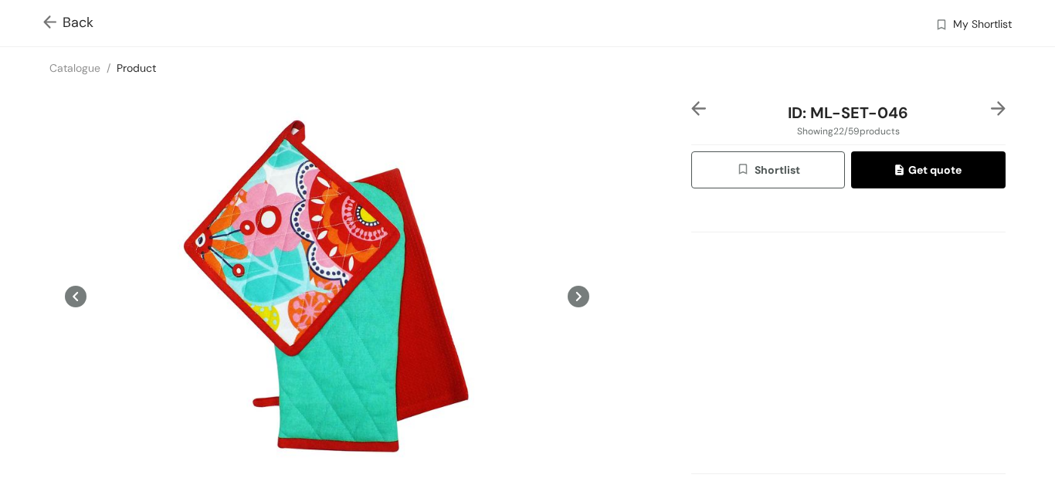
click at [991, 108] on img at bounding box center [998, 108] width 15 height 15
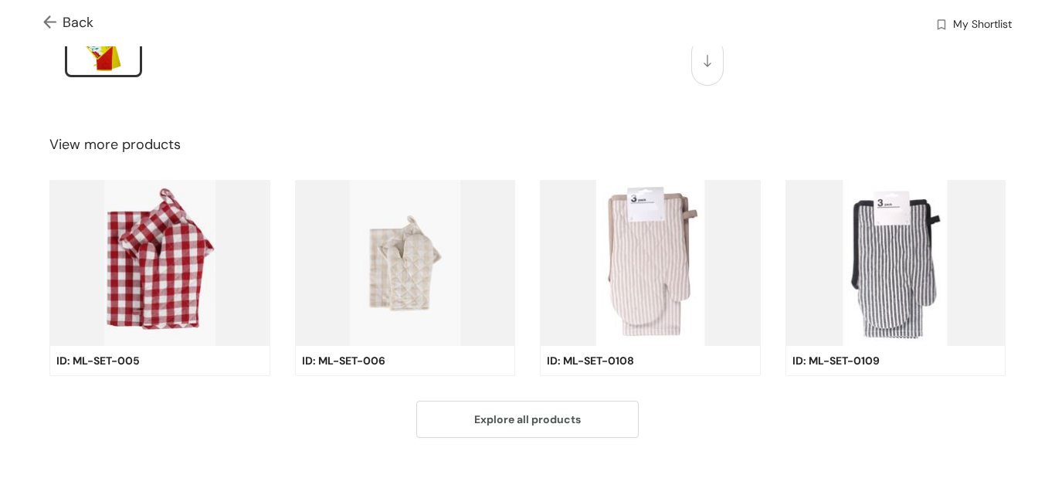
scroll to position [496, 0]
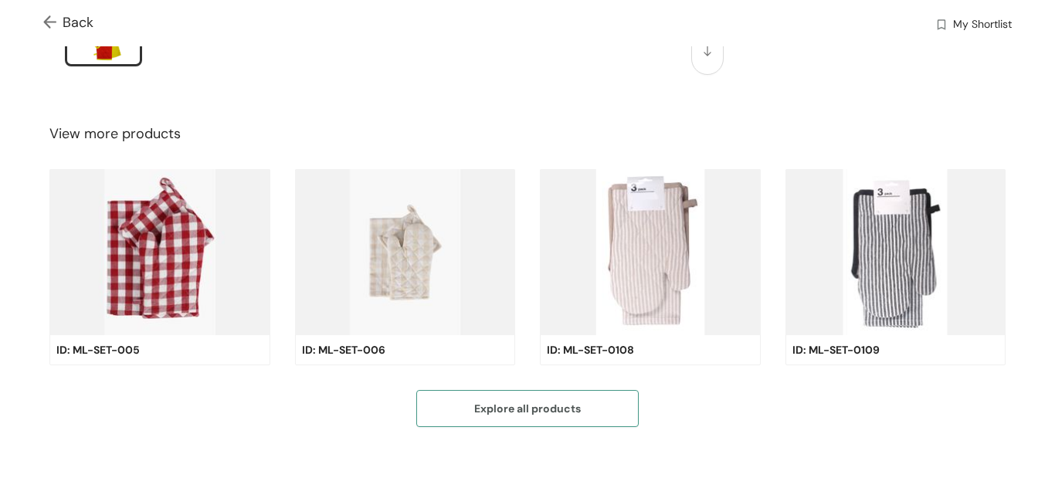
click at [514, 410] on span "Explore all products" at bounding box center [527, 408] width 107 height 17
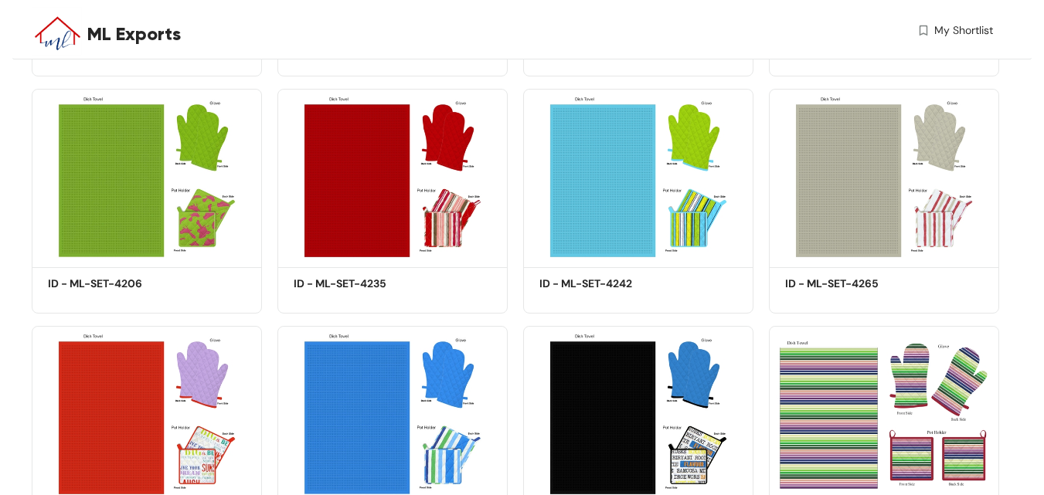
scroll to position [3081, 0]
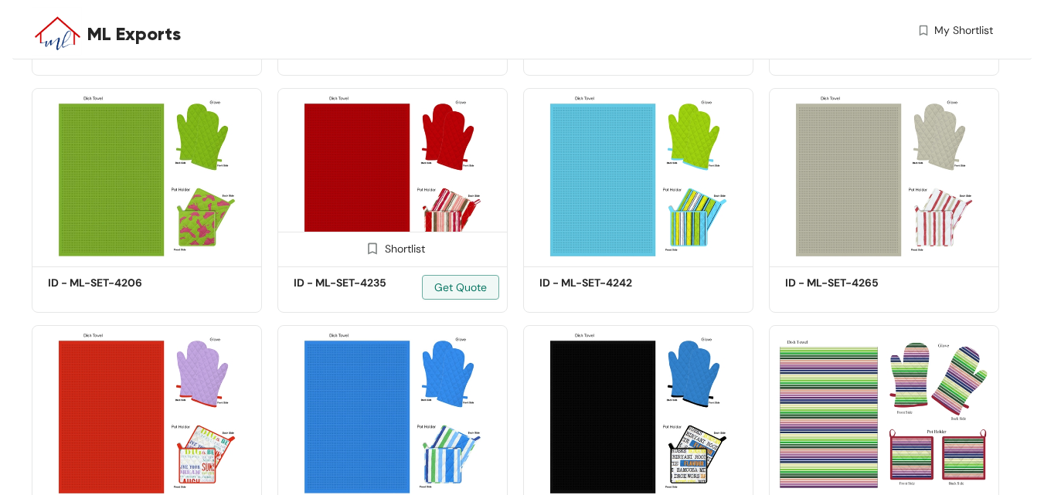
click at [376, 194] on img at bounding box center [392, 175] width 230 height 174
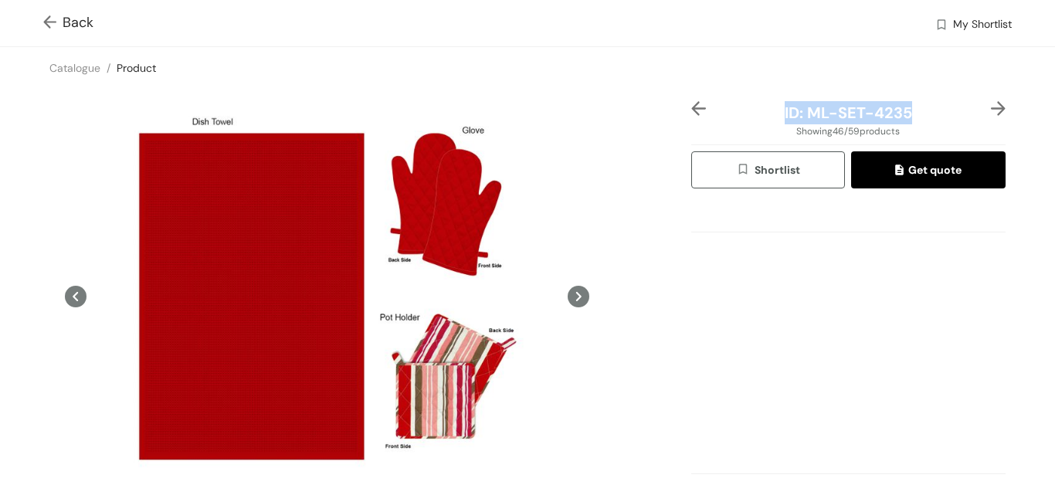
drag, startPoint x: 777, startPoint y: 113, endPoint x: 914, endPoint y: 112, distance: 136.7
click at [914, 112] on div "ID: ML-SET-4235" at bounding box center [849, 112] width 262 height 23
copy span "ID: ML-SET-4235"
click at [992, 107] on img at bounding box center [998, 108] width 15 height 15
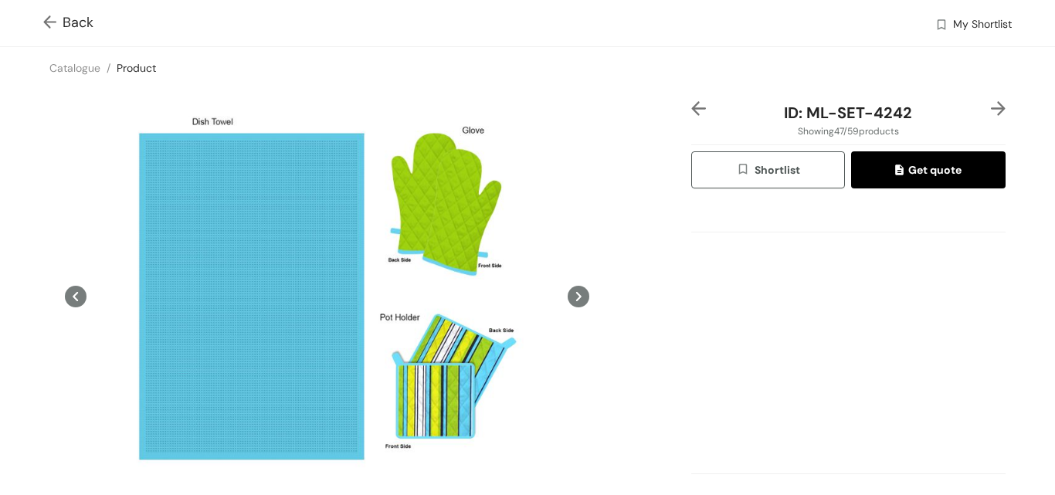
click at [992, 107] on img at bounding box center [998, 108] width 15 height 15
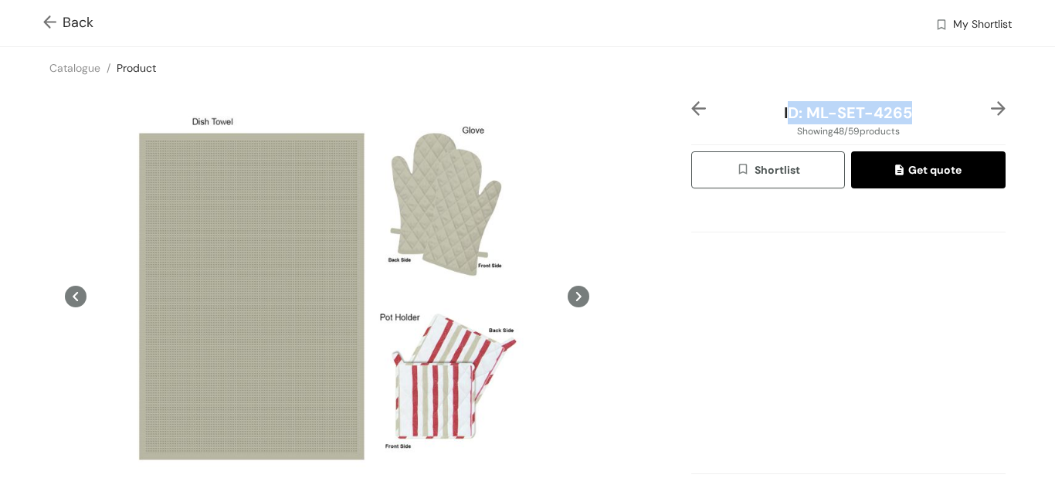
drag, startPoint x: 779, startPoint y: 114, endPoint x: 905, endPoint y: 113, distance: 126.7
click at [905, 113] on div "ID: ML-SET-4265" at bounding box center [849, 112] width 262 height 23
click at [731, 52] on div "Catalogue / Product /" at bounding box center [527, 68] width 1055 height 42
drag, startPoint x: 777, startPoint y: 114, endPoint x: 864, endPoint y: 117, distance: 86.6
click at [901, 116] on span "ID: ML-SET-4265" at bounding box center [848, 113] width 128 height 20
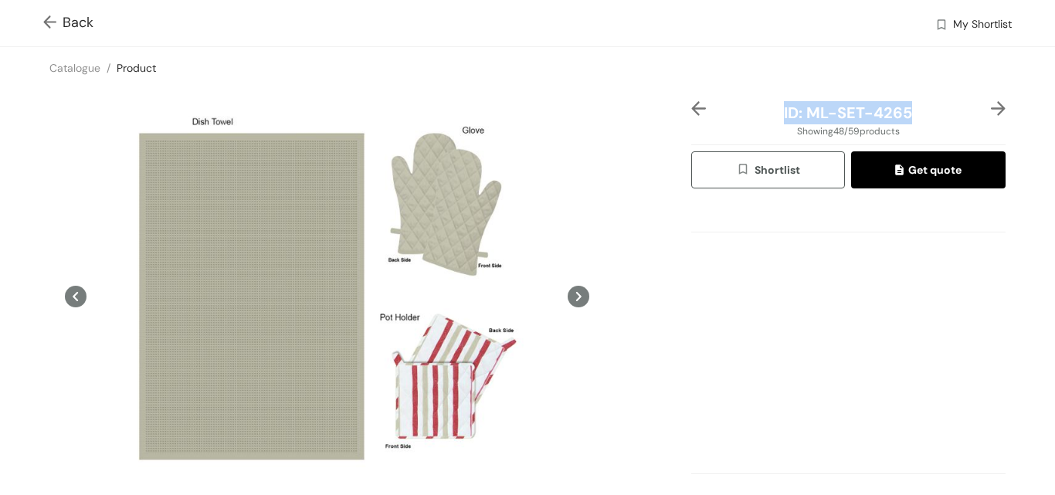
copy span "ID: ML-SET-4265"
